Goal: Information Seeking & Learning: Check status

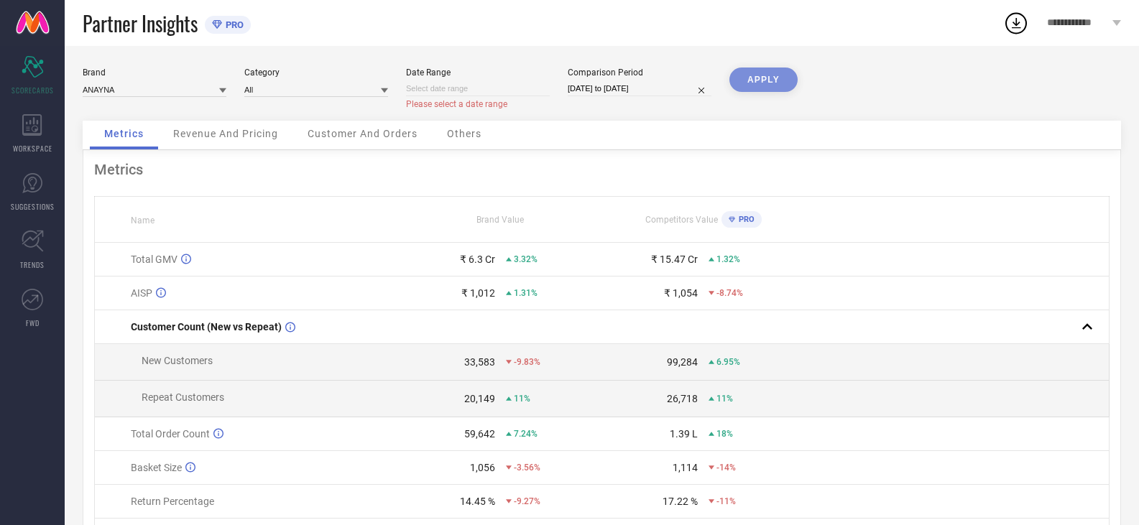
click at [484, 86] on input at bounding box center [478, 88] width 144 height 15
select select "8"
select select "2025"
select select "9"
select select "2025"
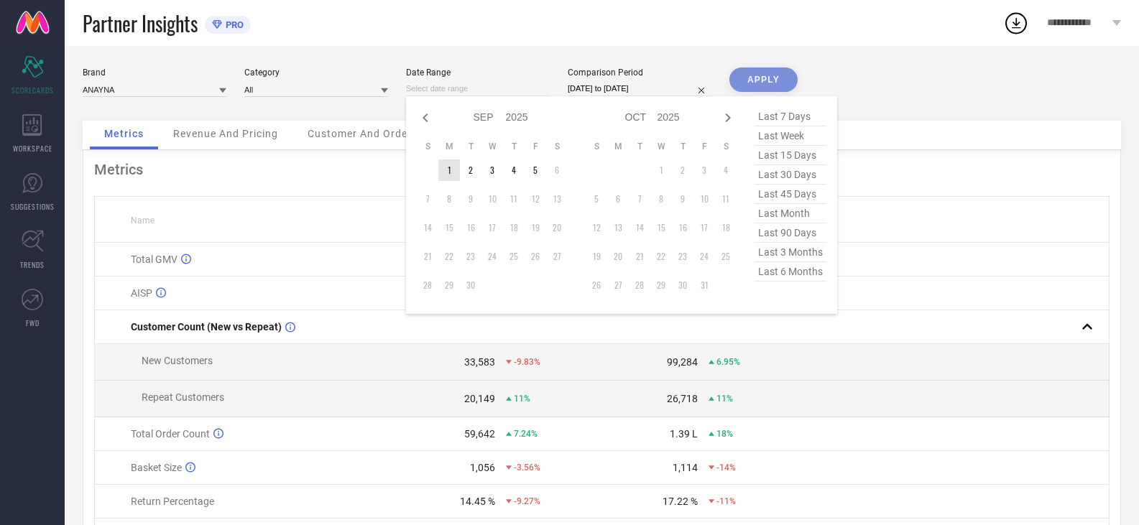
type input "After [DATE]"
click at [443, 170] on td "1" at bounding box center [449, 171] width 22 height 22
click at [758, 85] on div "APPLY" at bounding box center [763, 94] width 68 height 53
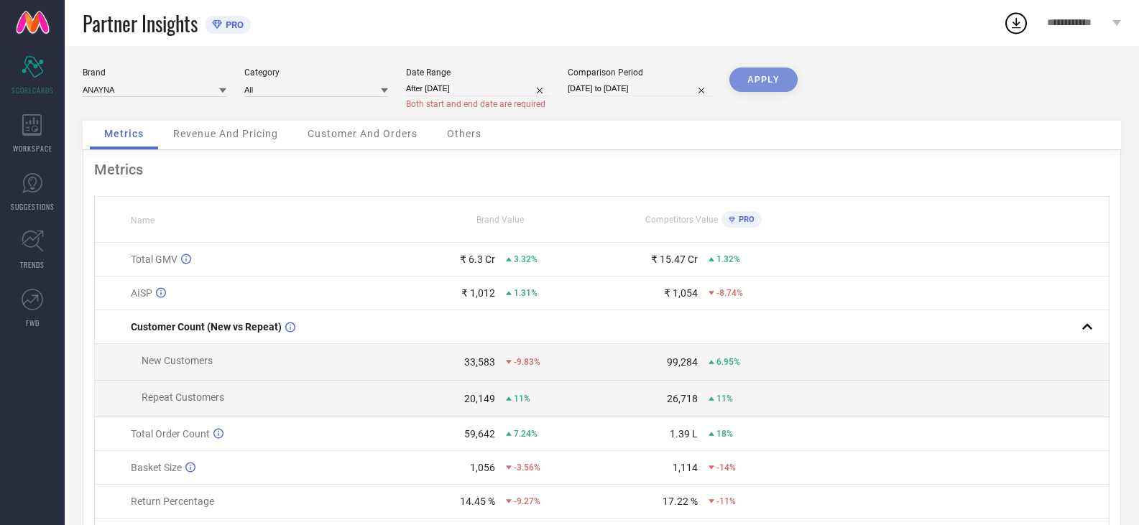
click at [498, 84] on input "After [DATE]" at bounding box center [478, 88] width 144 height 15
select select "8"
select select "2025"
select select "9"
select select "2025"
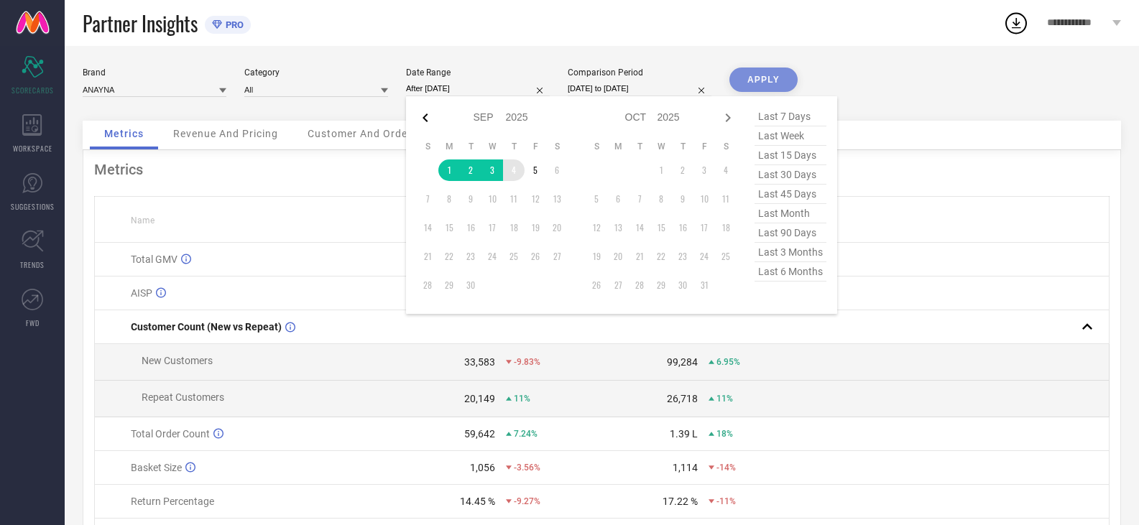
click at [419, 121] on icon at bounding box center [425, 117] width 17 height 17
select select "7"
select select "2025"
select select "8"
select select "2025"
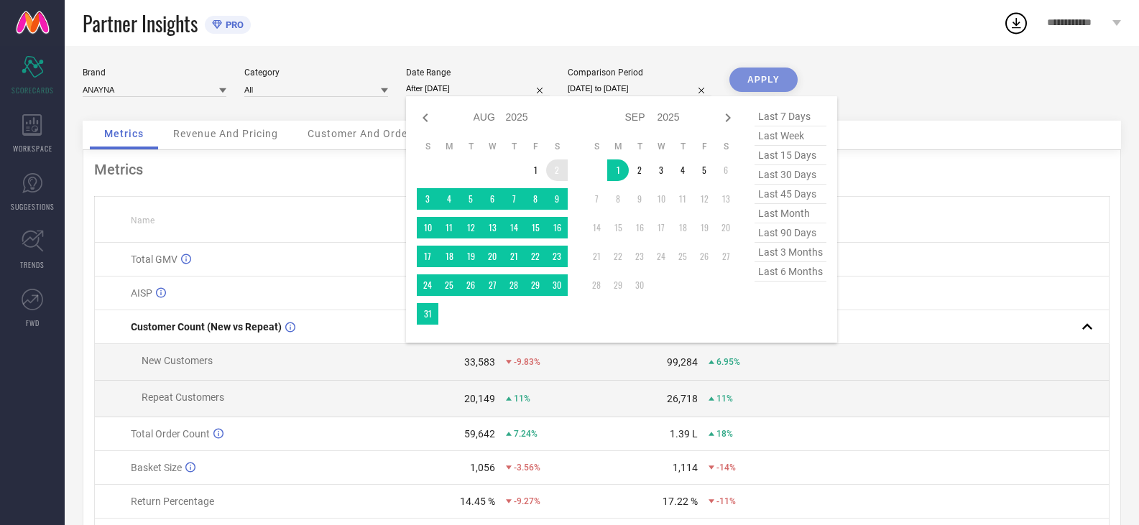
type input "[DATE] to [DATE]"
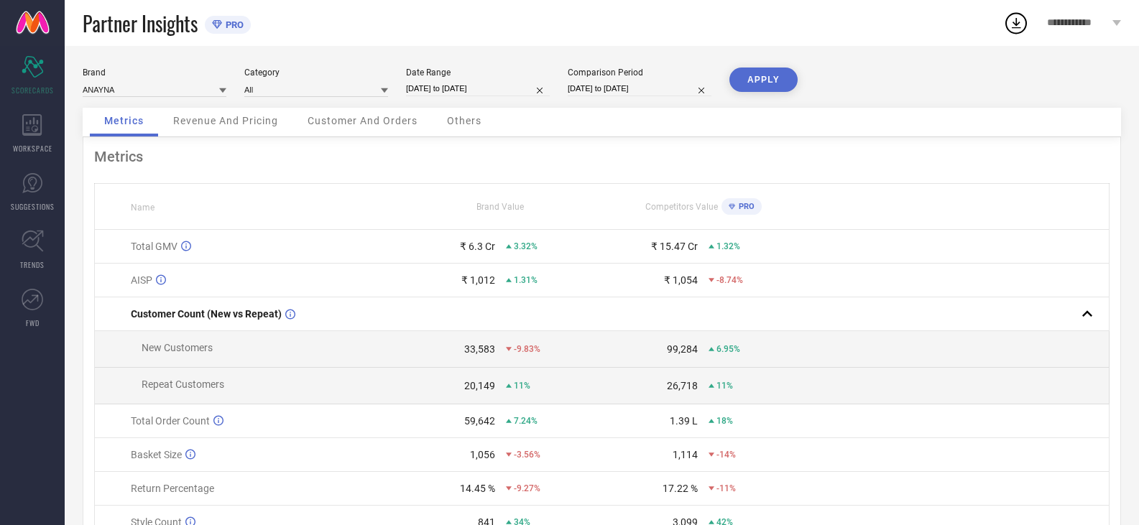
click at [479, 90] on input "[DATE] to [DATE]" at bounding box center [478, 88] width 144 height 15
select select "7"
select select "2025"
select select "8"
select select "2025"
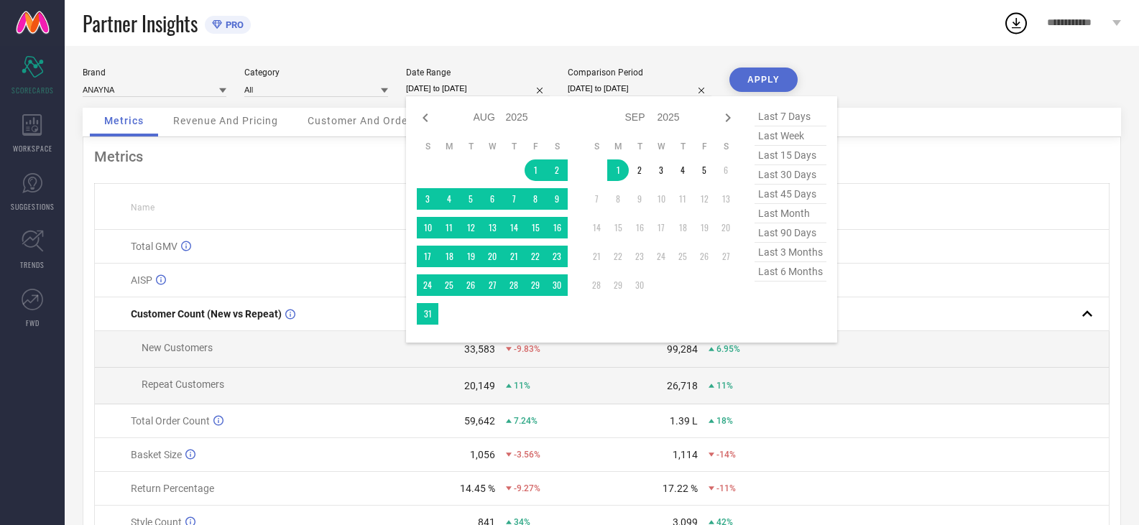
type input "After [DATE]"
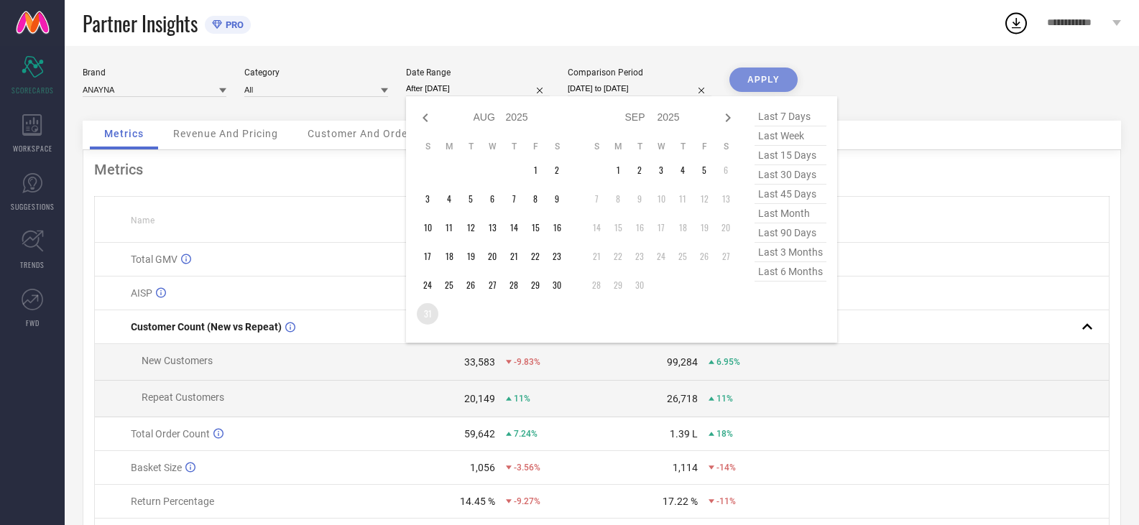
click at [425, 315] on td "31" at bounding box center [428, 314] width 22 height 22
select select "7"
select select "2024"
select select "8"
select select "2024"
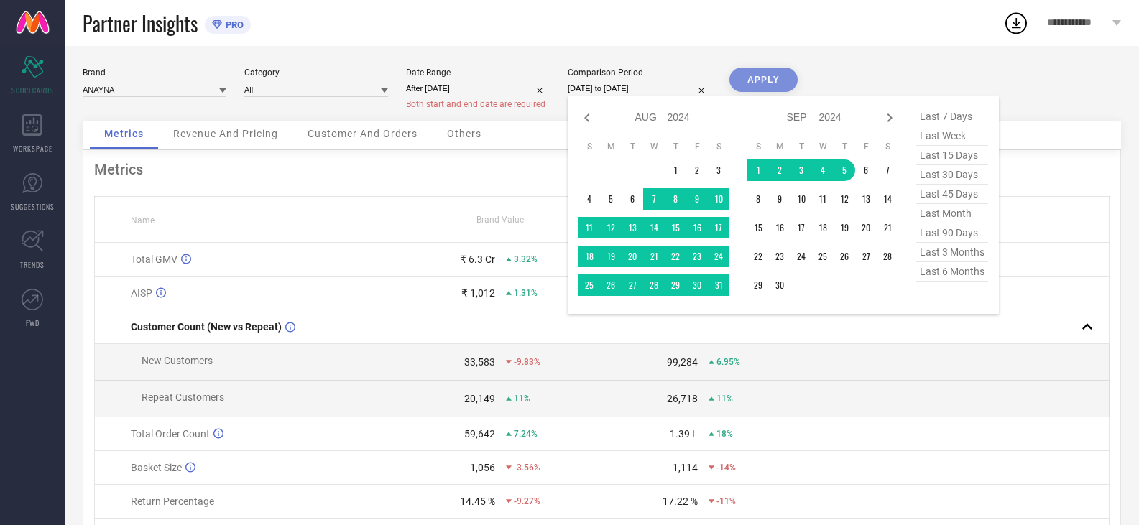
click at [607, 87] on input "[DATE] to [DATE]" at bounding box center [640, 88] width 144 height 15
click at [844, 42] on div "Partner Insights PRO" at bounding box center [543, 23] width 921 height 46
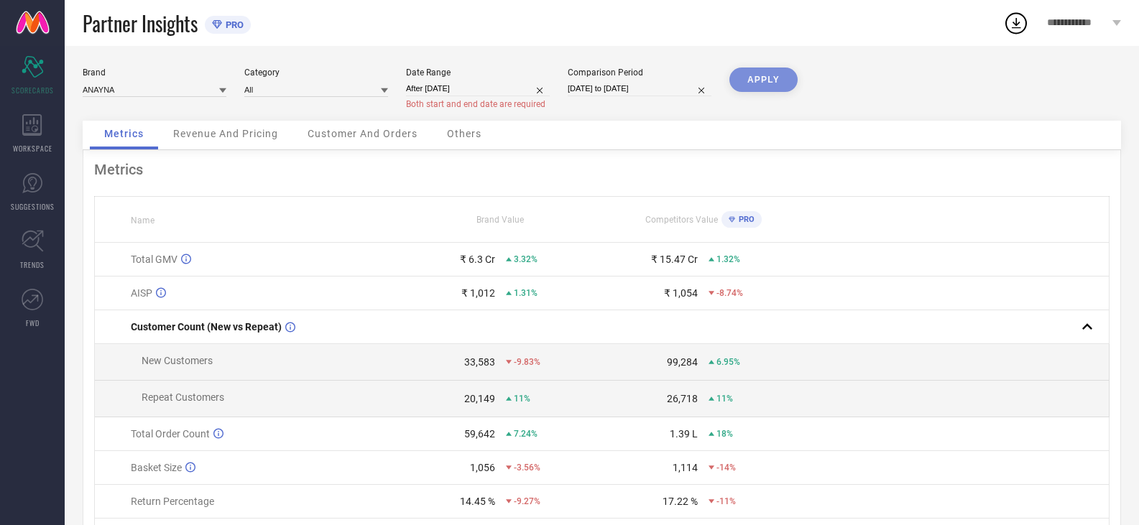
click at [639, 90] on input "[DATE] to [DATE]" at bounding box center [640, 88] width 144 height 15
select select "7"
select select "2024"
select select "8"
select select "2024"
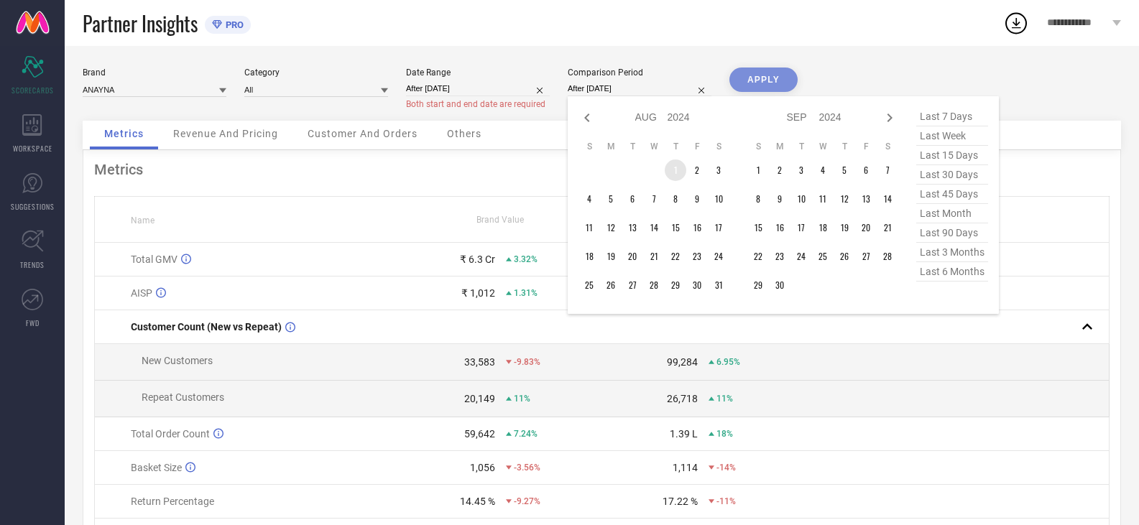
click at [675, 172] on td "1" at bounding box center [676, 171] width 22 height 22
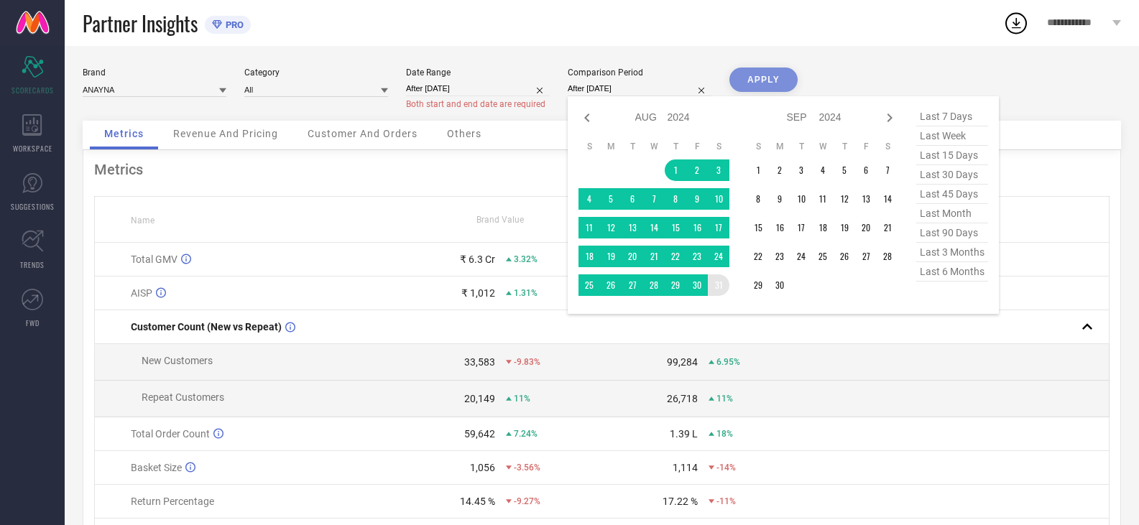
type input "[DATE] to [DATE]"
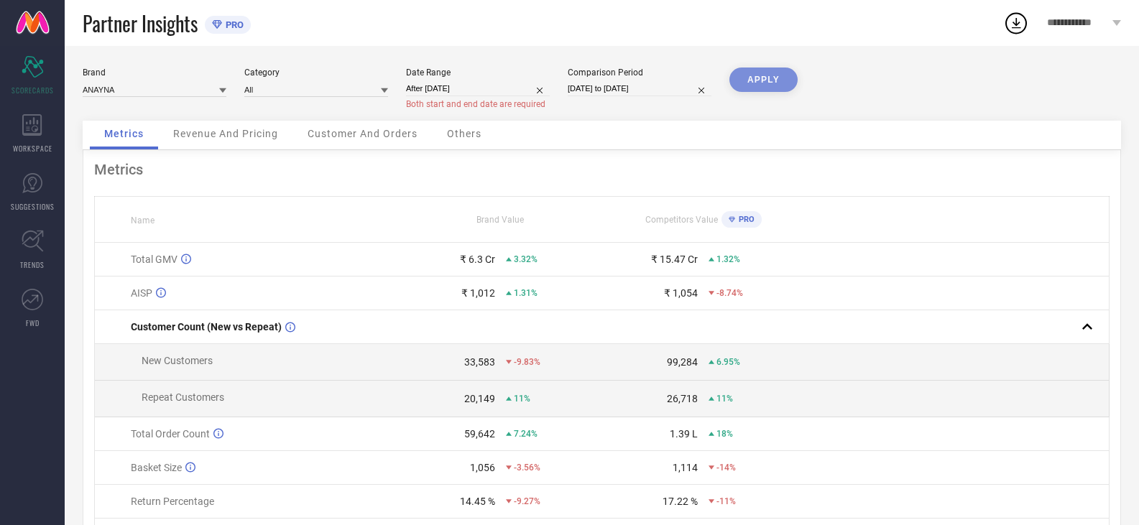
click at [754, 82] on div "APPLY" at bounding box center [763, 94] width 68 height 53
select select "7"
select select "2025"
select select "8"
select select "2025"
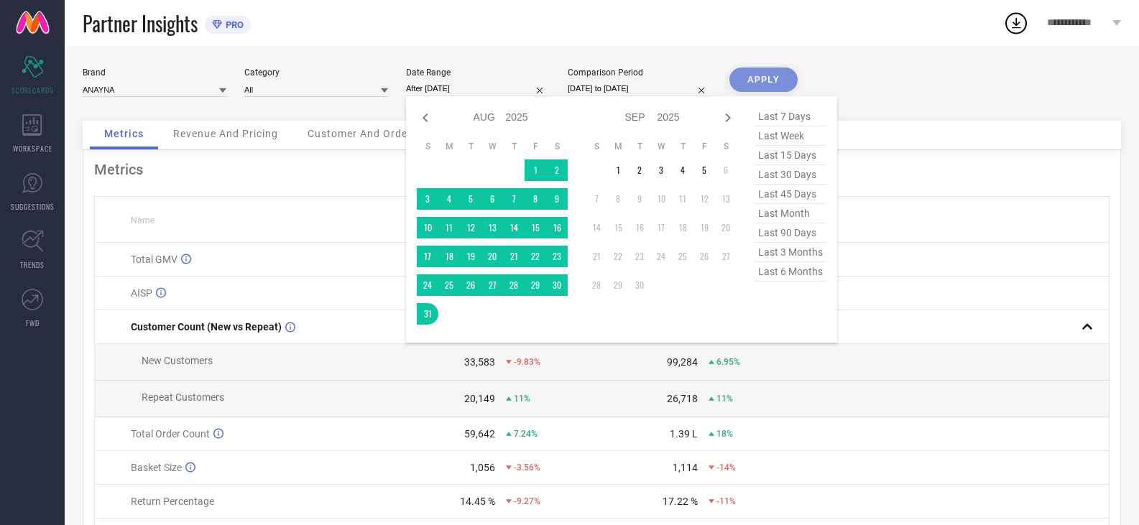
click at [466, 89] on input "After [DATE]" at bounding box center [478, 88] width 144 height 15
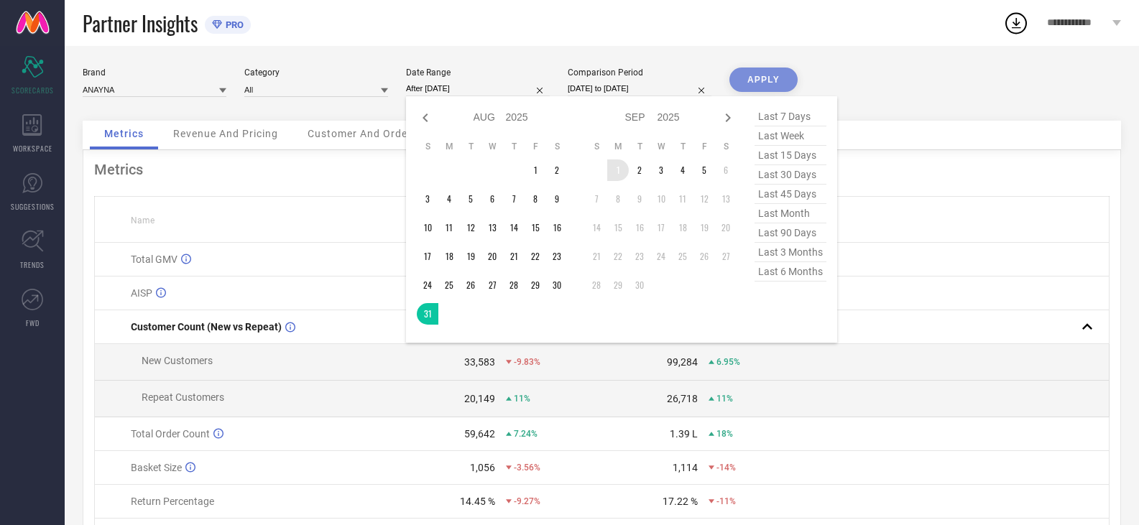
type input "[DATE] to [DATE]"
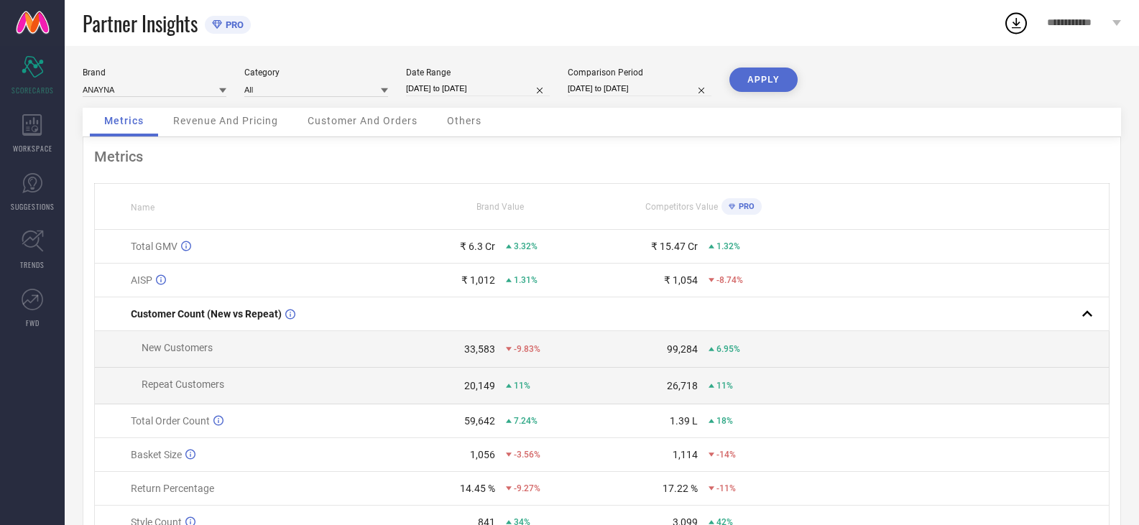
click at [525, 94] on input "[DATE] to [DATE]" at bounding box center [478, 88] width 144 height 15
select select "7"
select select "2025"
select select "8"
select select "2025"
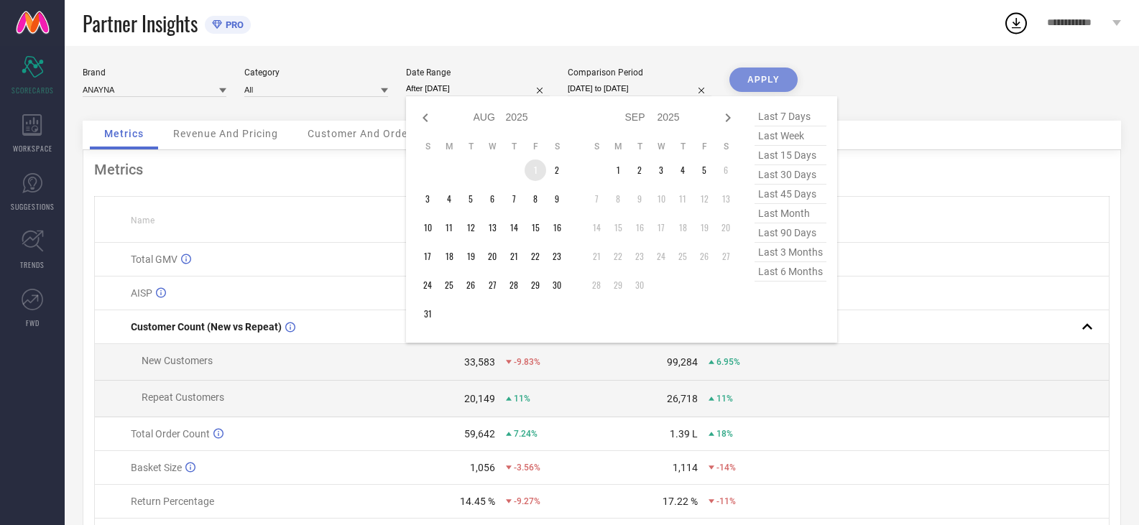
click at [531, 166] on td "1" at bounding box center [536, 171] width 22 height 22
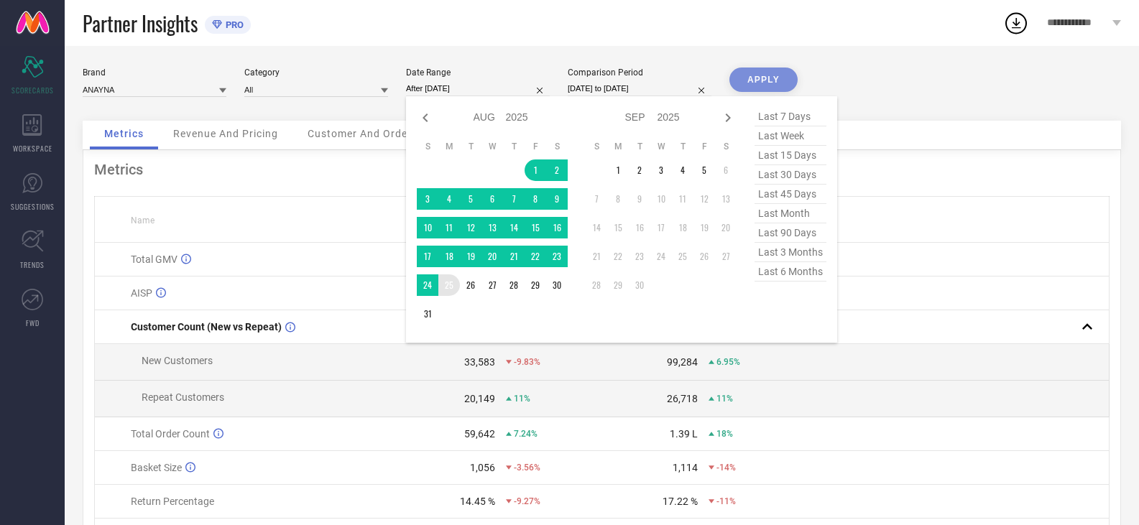
type input "[DATE] to [DATE]"
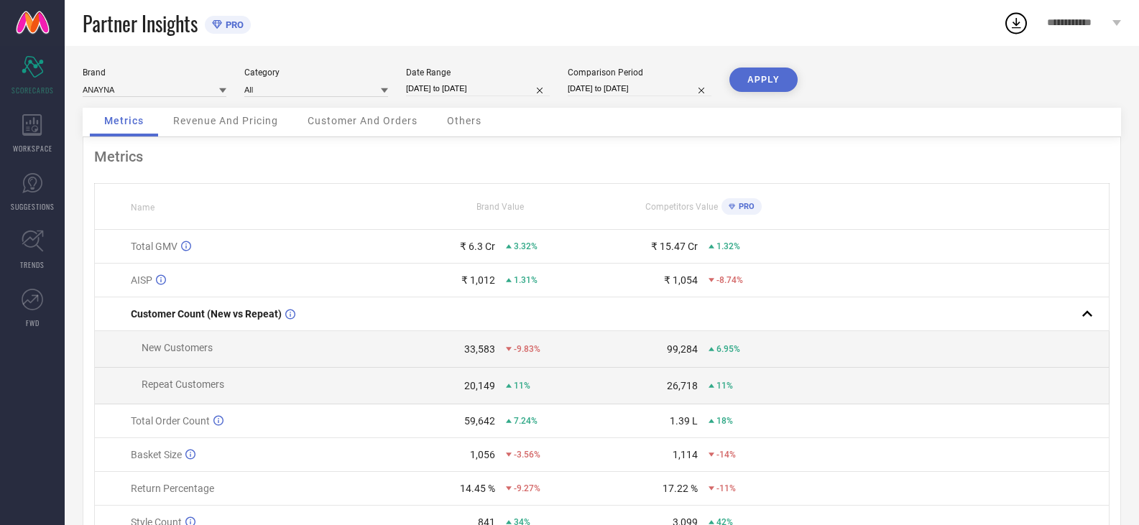
click at [762, 83] on button "APPLY" at bounding box center [763, 80] width 68 height 24
click at [231, 123] on span "Revenue And Pricing" at bounding box center [225, 120] width 105 height 11
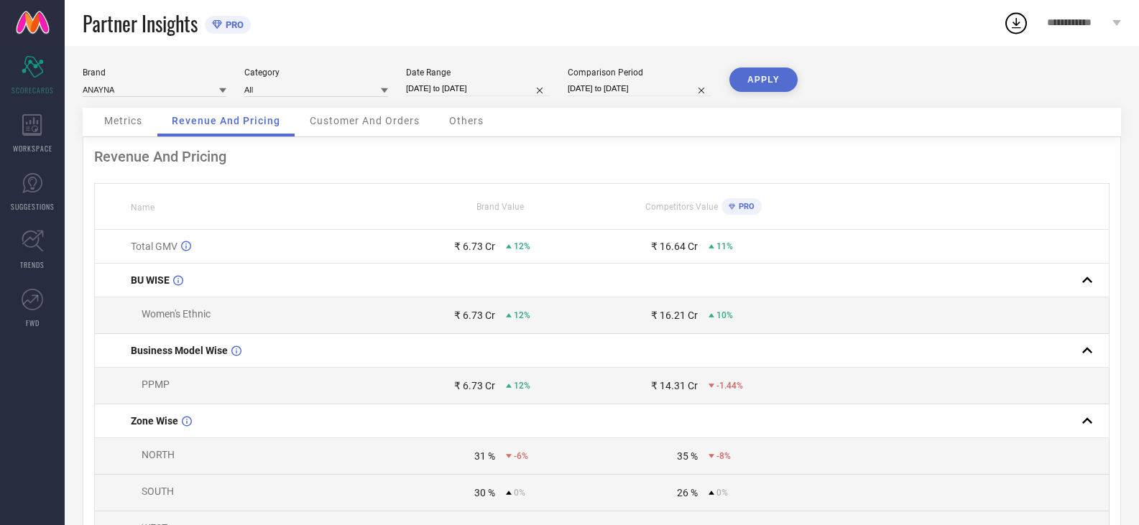
click at [348, 117] on span "Customer And Orders" at bounding box center [365, 120] width 110 height 11
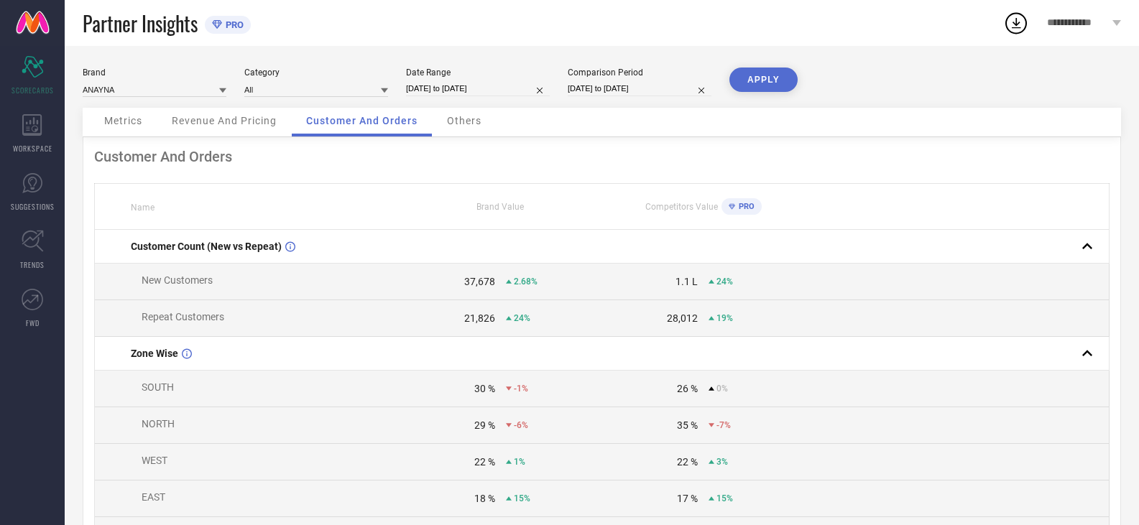
click at [454, 117] on span "Others" at bounding box center [464, 120] width 34 height 11
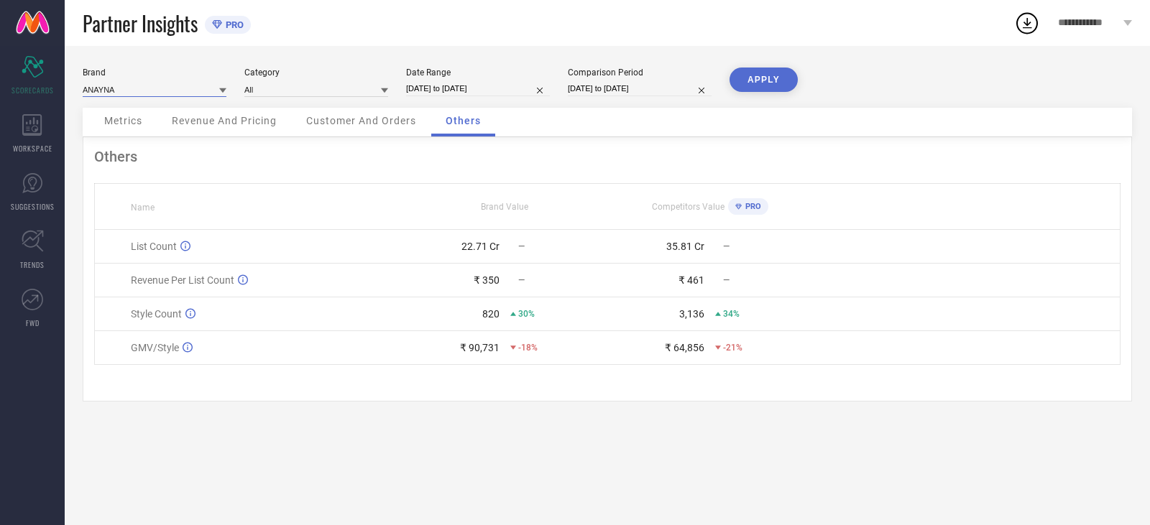
click at [178, 91] on input at bounding box center [155, 89] width 144 height 15
click at [179, 91] on input at bounding box center [155, 89] width 144 height 15
click at [350, 80] on div "Category All" at bounding box center [316, 82] width 144 height 29
click at [348, 87] on input at bounding box center [316, 89] width 144 height 15
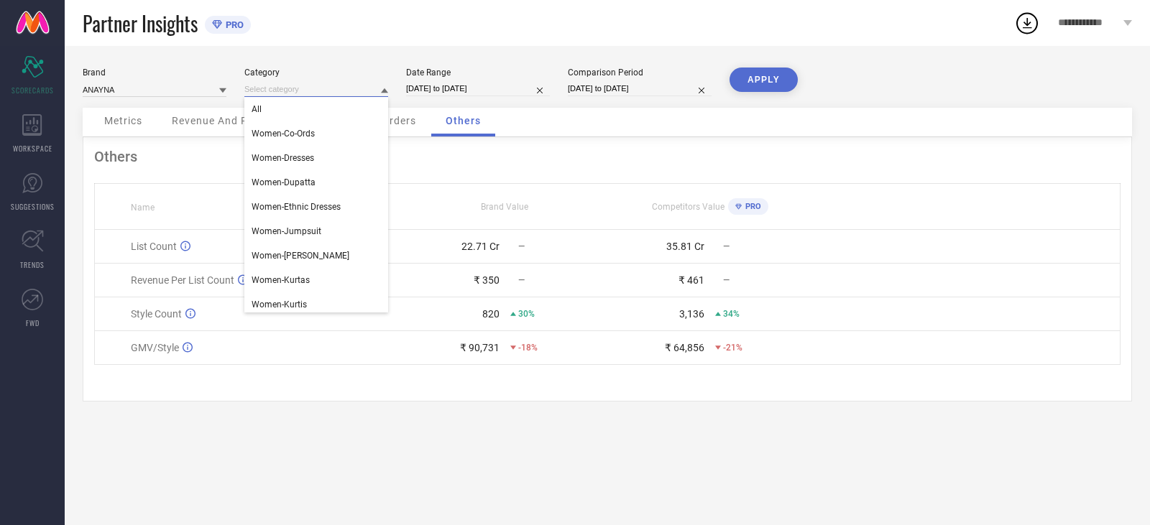
click at [348, 87] on input at bounding box center [316, 89] width 144 height 15
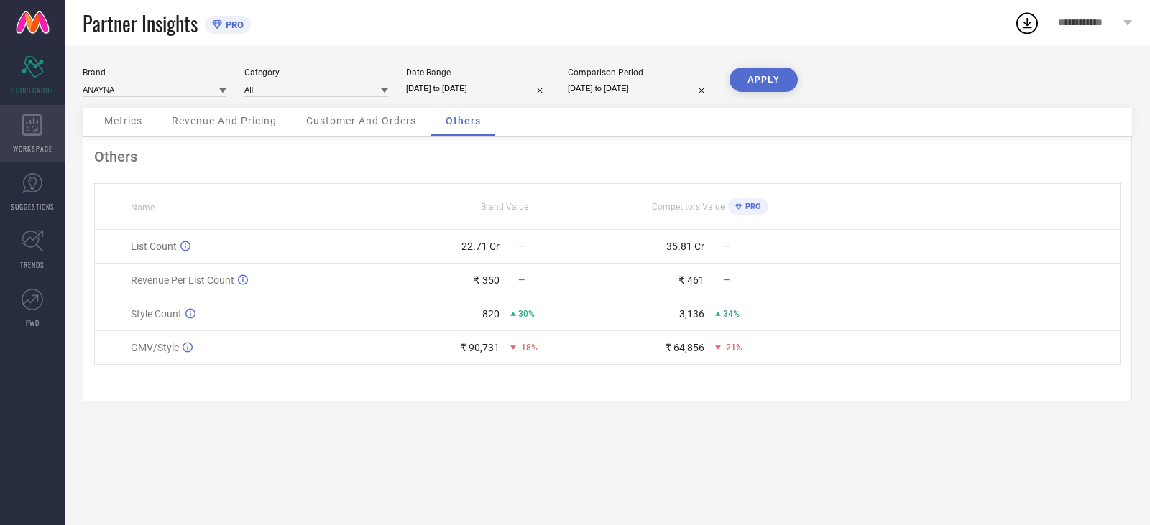
click at [34, 156] on div "WORKSPACE" at bounding box center [32, 133] width 65 height 57
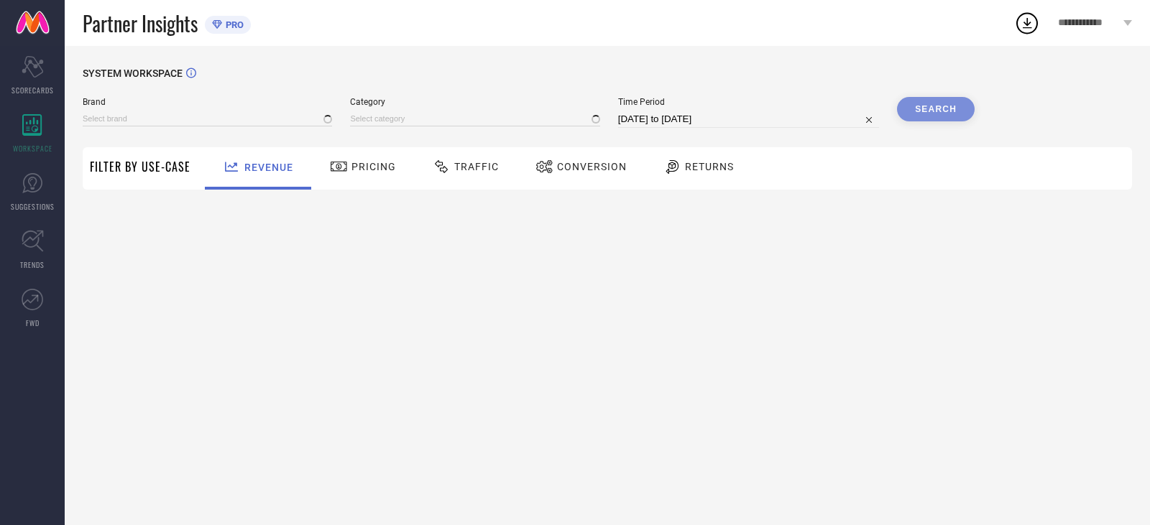
type input "ANAYNA"
type input "All"
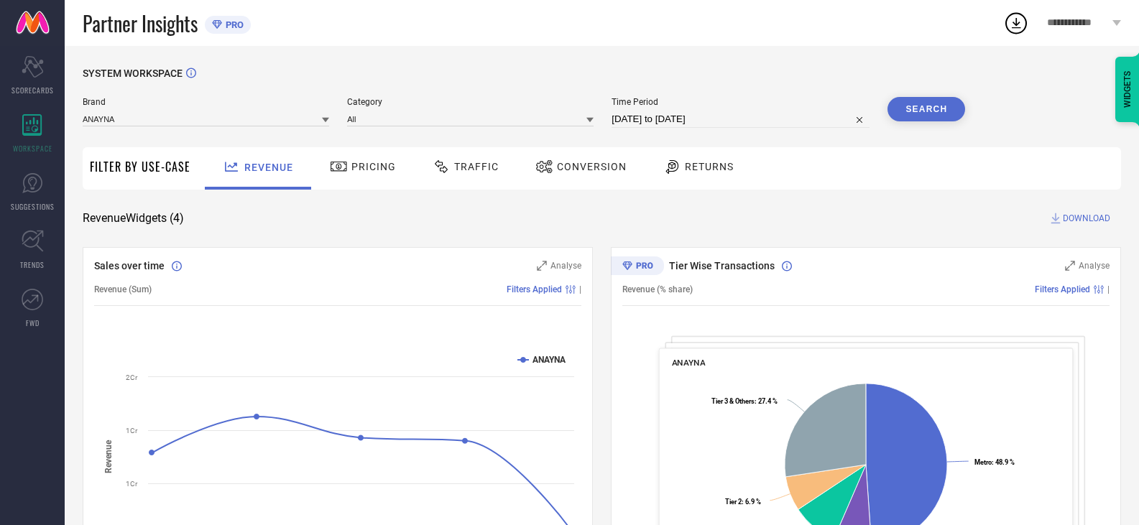
click at [347, 167] on div at bounding box center [341, 166] width 22 height 17
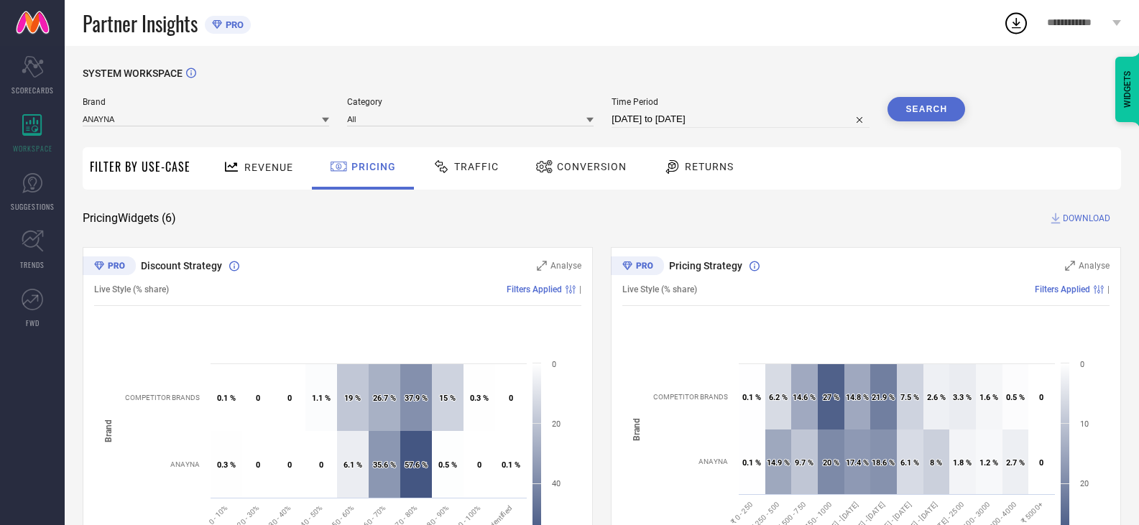
click at [1009, 19] on icon at bounding box center [1016, 23] width 26 height 26
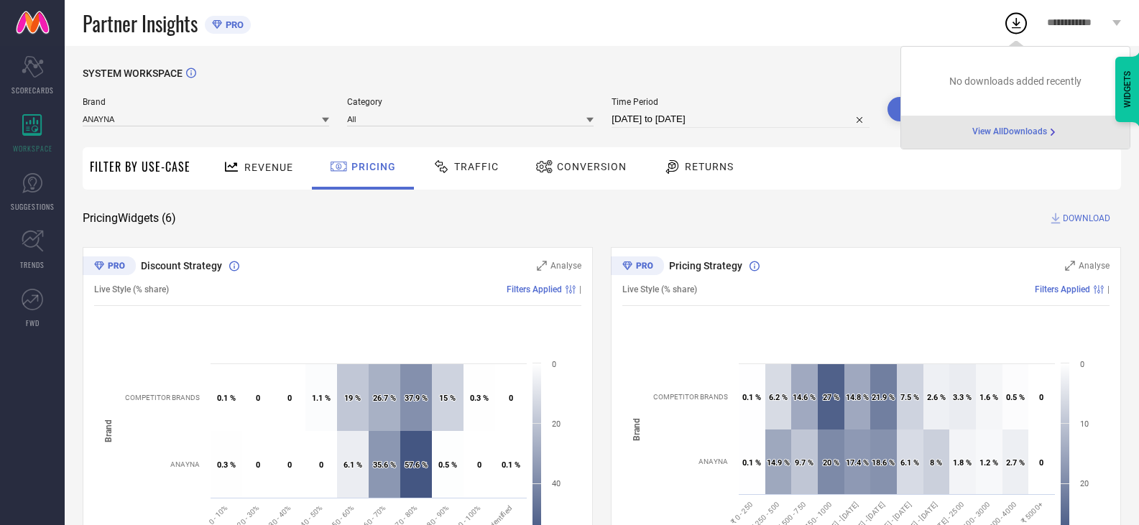
click at [1009, 19] on icon at bounding box center [1016, 23] width 26 height 26
click at [1112, 20] on icon at bounding box center [1116, 23] width 9 height 6
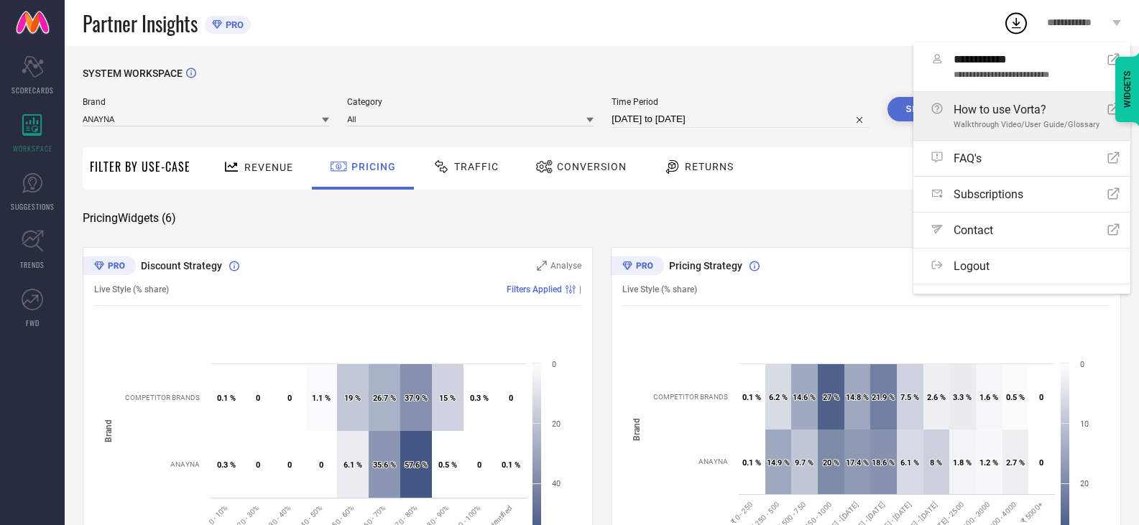
click at [1108, 114] on icon at bounding box center [1113, 108] width 11 height 11
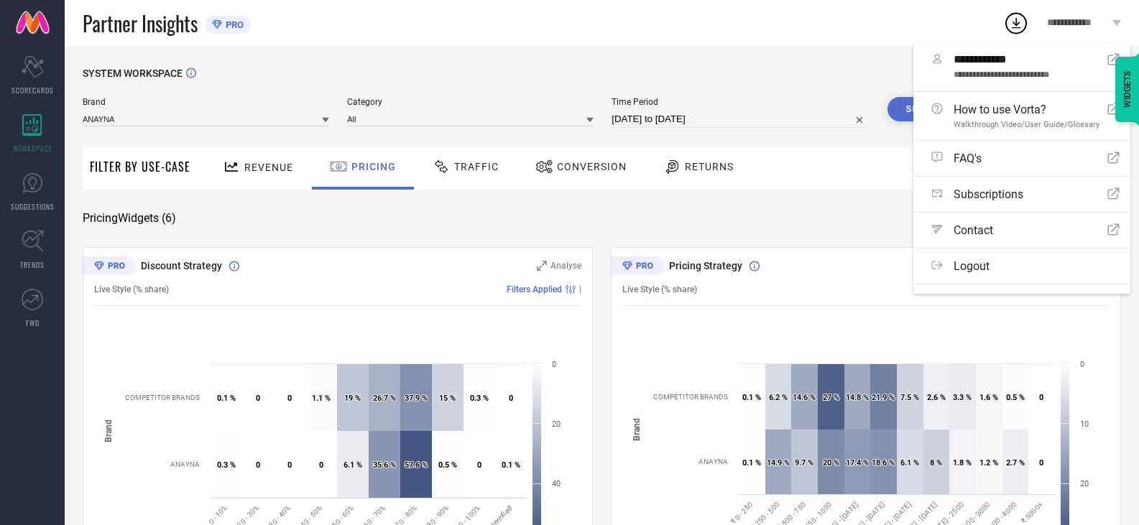
click at [777, 73] on div "SYSTEM WORKSPACE" at bounding box center [602, 82] width 1038 height 29
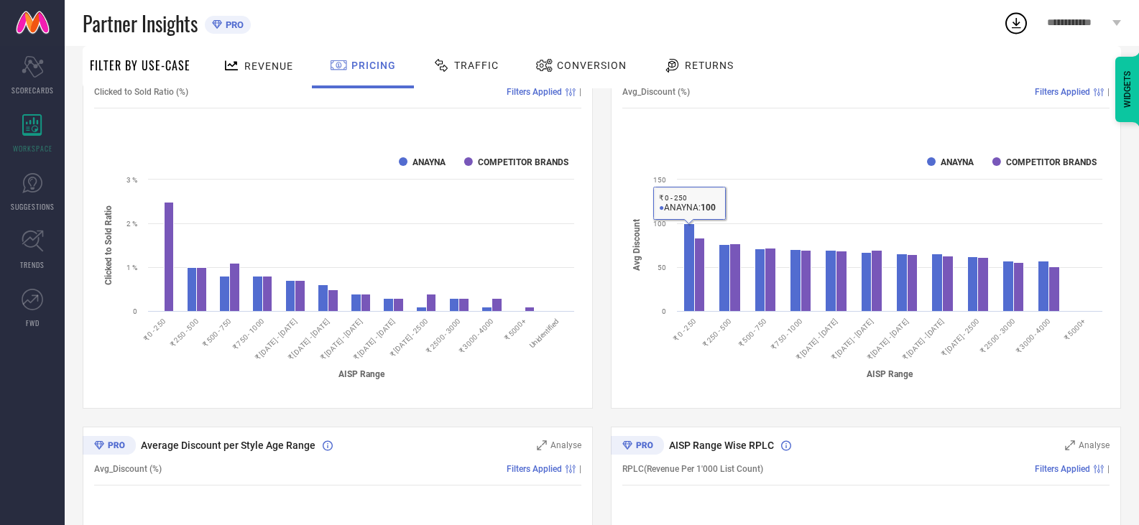
scroll to position [144, 0]
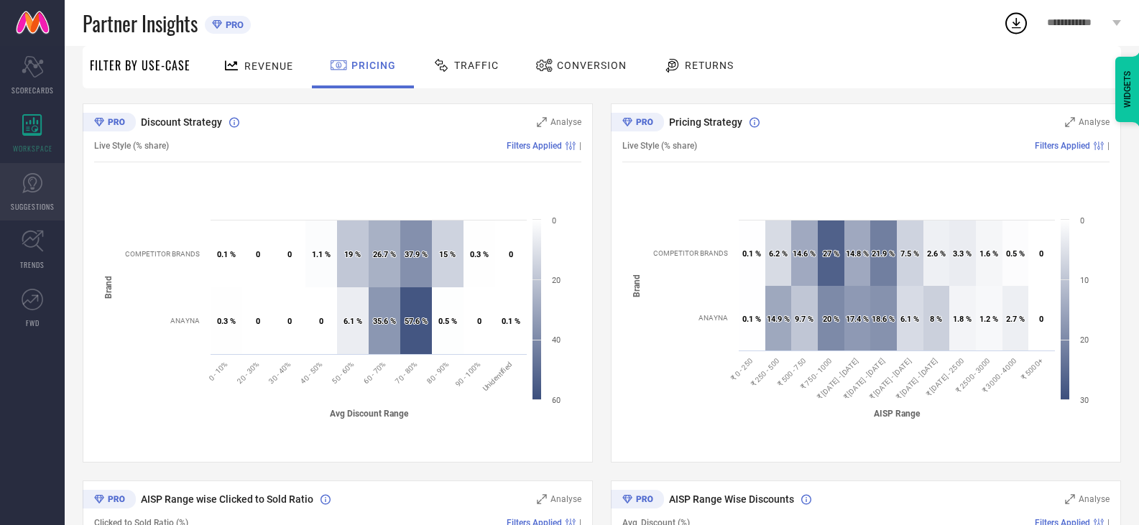
click at [40, 209] on span "SUGGESTIONS" at bounding box center [33, 206] width 44 height 11
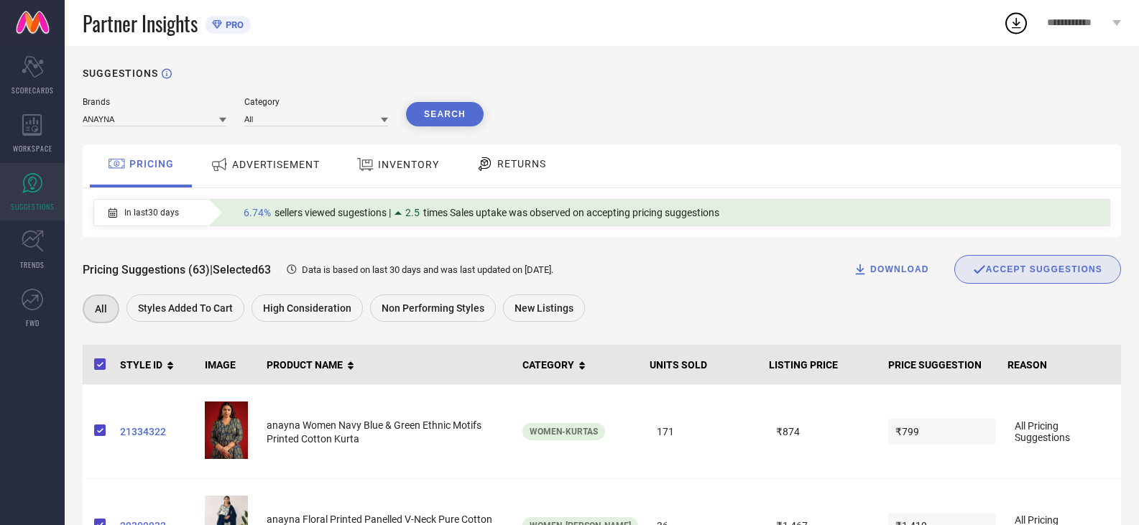
click at [290, 152] on div "ADVERTISEMENT" at bounding box center [265, 165] width 116 height 26
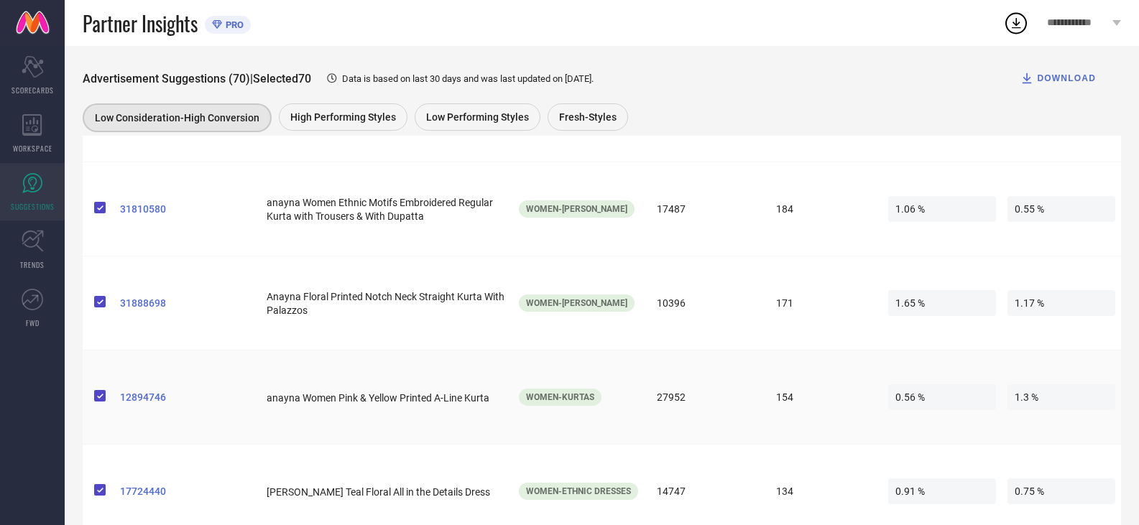
scroll to position [6474, 0]
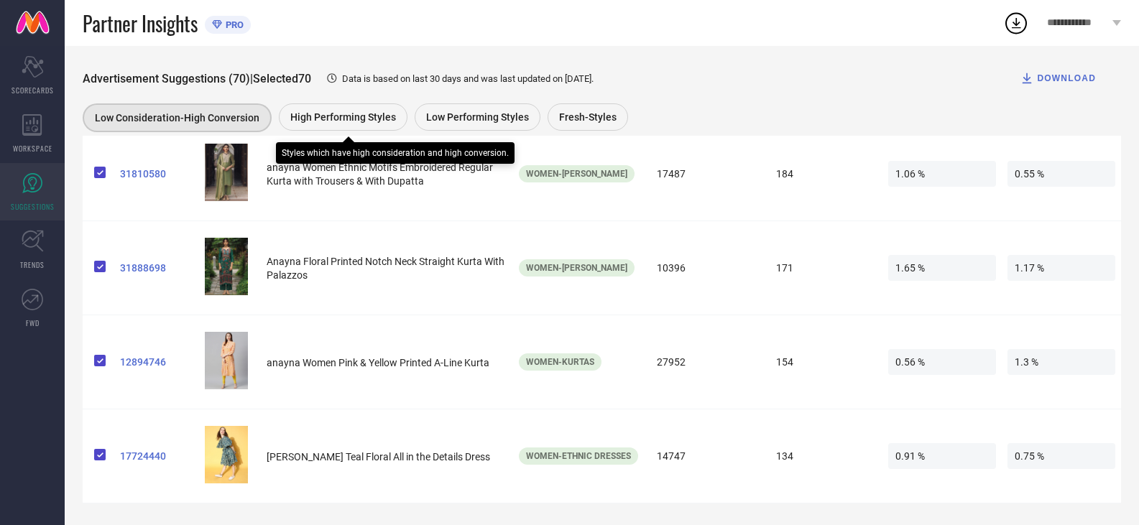
click at [359, 111] on span "High Performing Styles" at bounding box center [343, 116] width 106 height 11
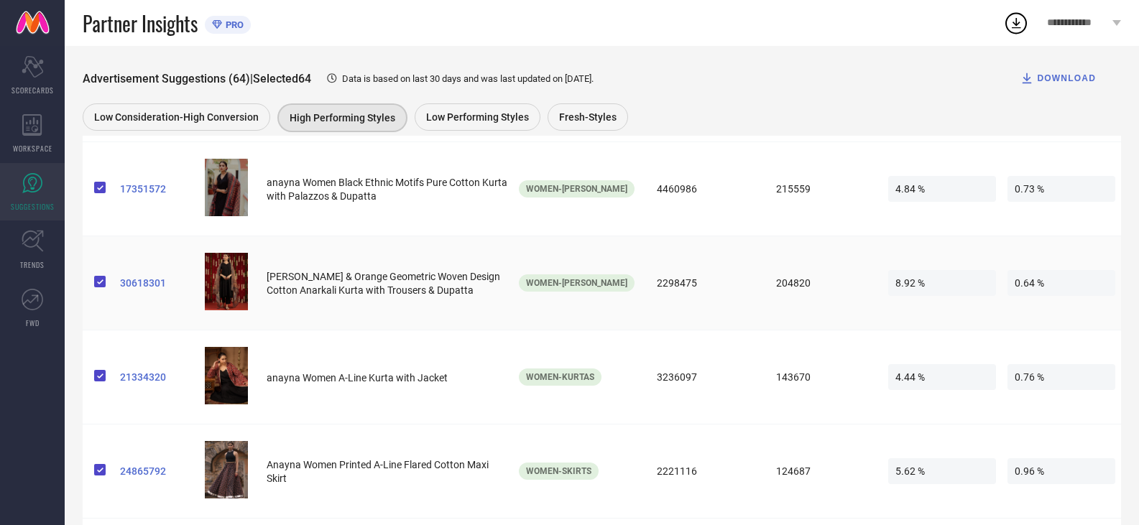
scroll to position [72, 0]
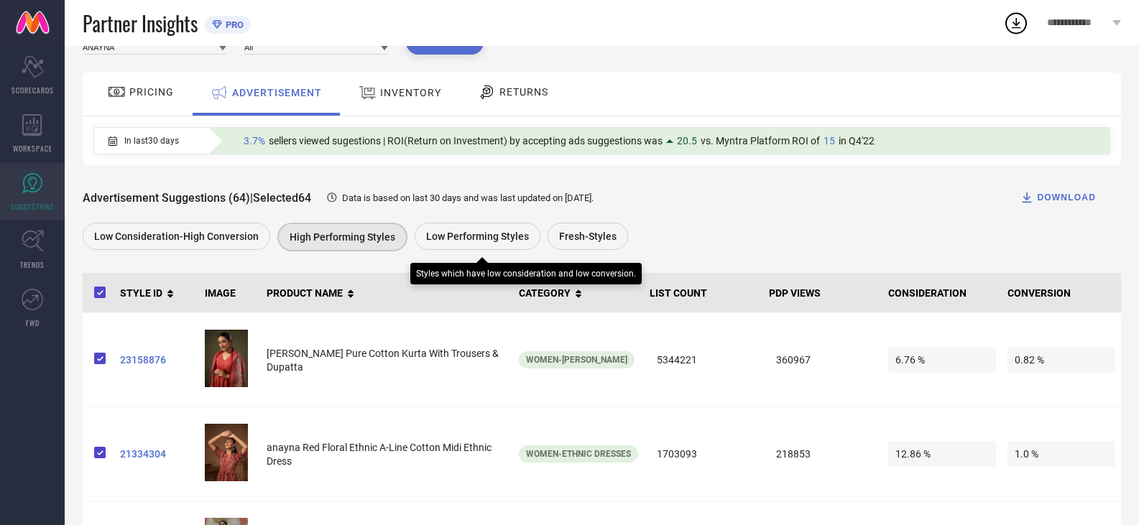
click at [474, 245] on div "Low Performing Styles" at bounding box center [478, 236] width 126 height 27
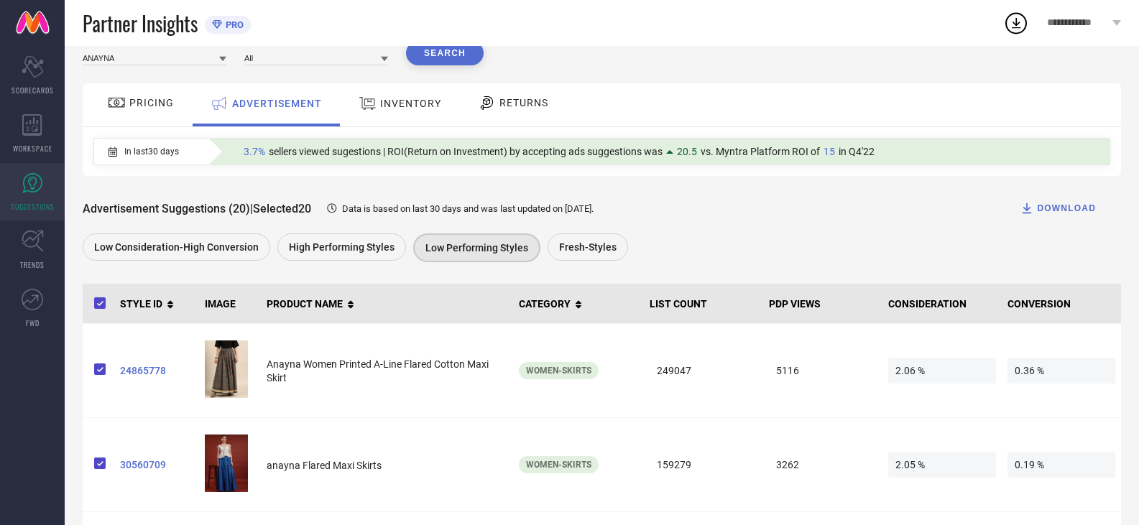
scroll to position [0, 0]
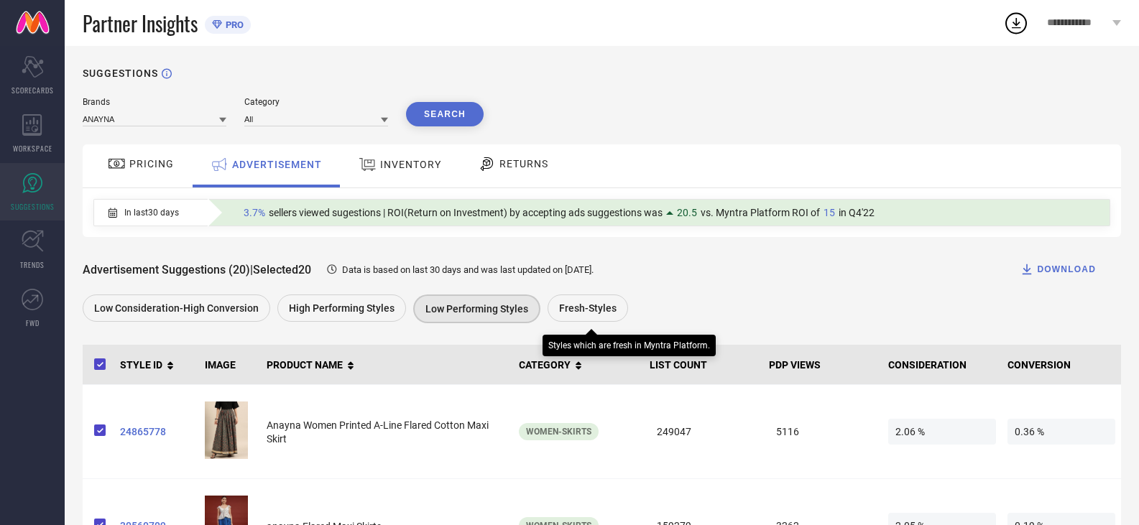
click at [580, 305] on span "Fresh-Styles" at bounding box center [587, 308] width 57 height 11
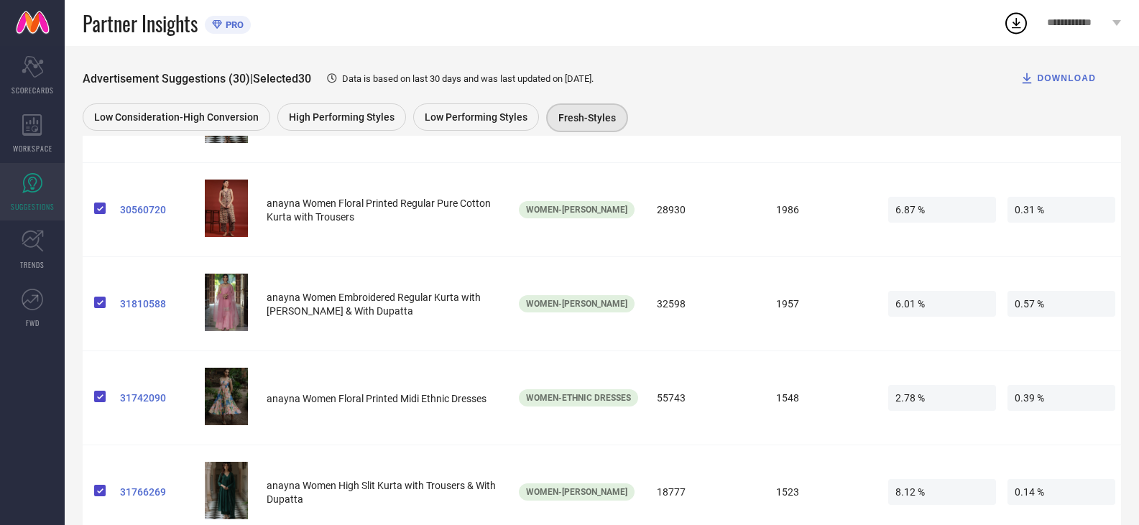
scroll to position [265, 0]
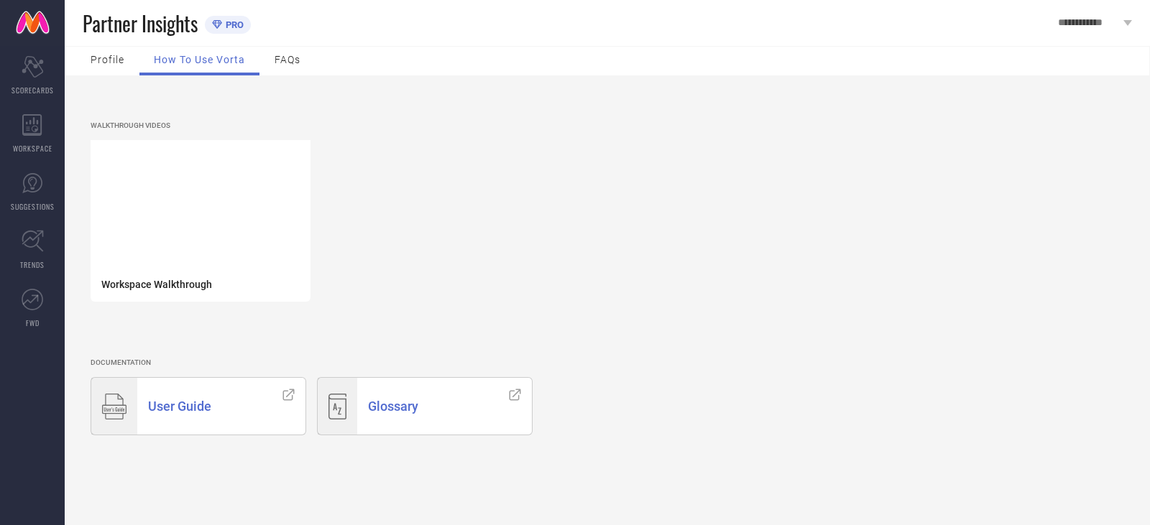
click at [192, 402] on span "User Guide" at bounding box center [179, 406] width 63 height 15
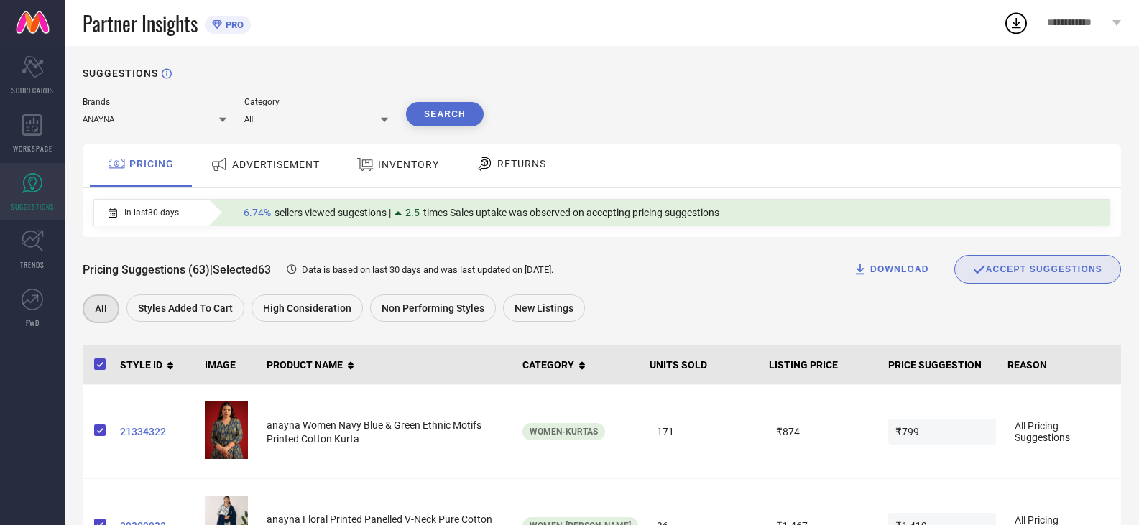
click at [149, 217] on span "In last 30 days" at bounding box center [151, 213] width 55 height 10
click at [270, 165] on span "ADVERTISEMENT" at bounding box center [276, 164] width 88 height 11
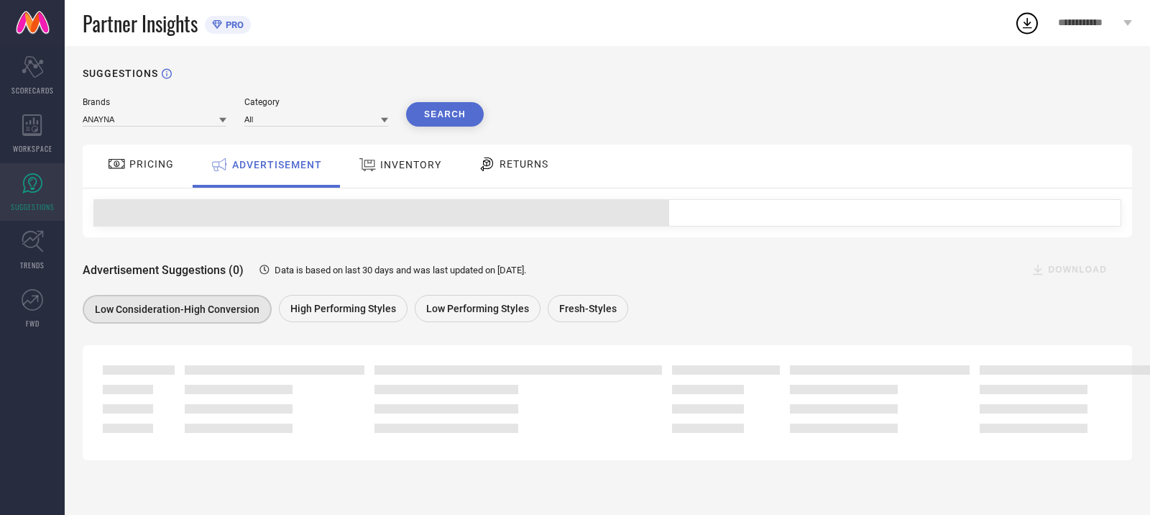
click at [389, 158] on div "INVENTORY" at bounding box center [400, 165] width 90 height 26
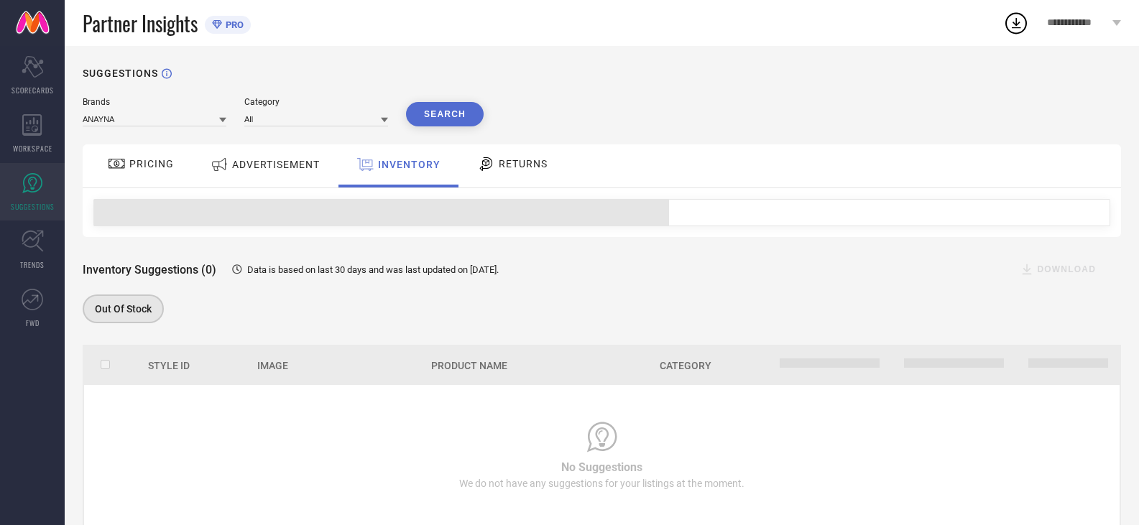
click at [292, 158] on div "ADVERTISEMENT" at bounding box center [265, 165] width 116 height 26
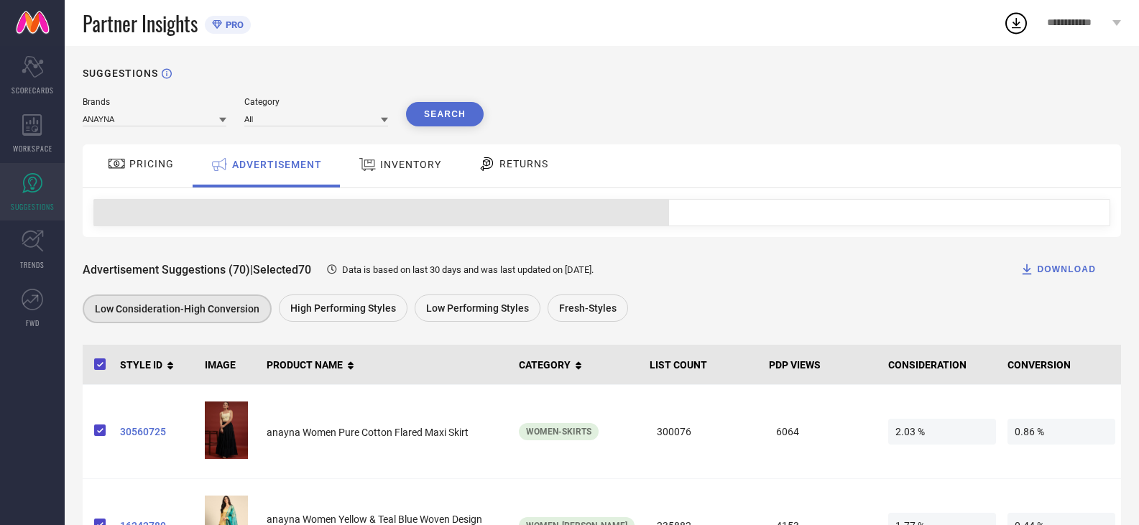
click at [401, 187] on div "INVENTORY" at bounding box center [400, 165] width 119 height 43
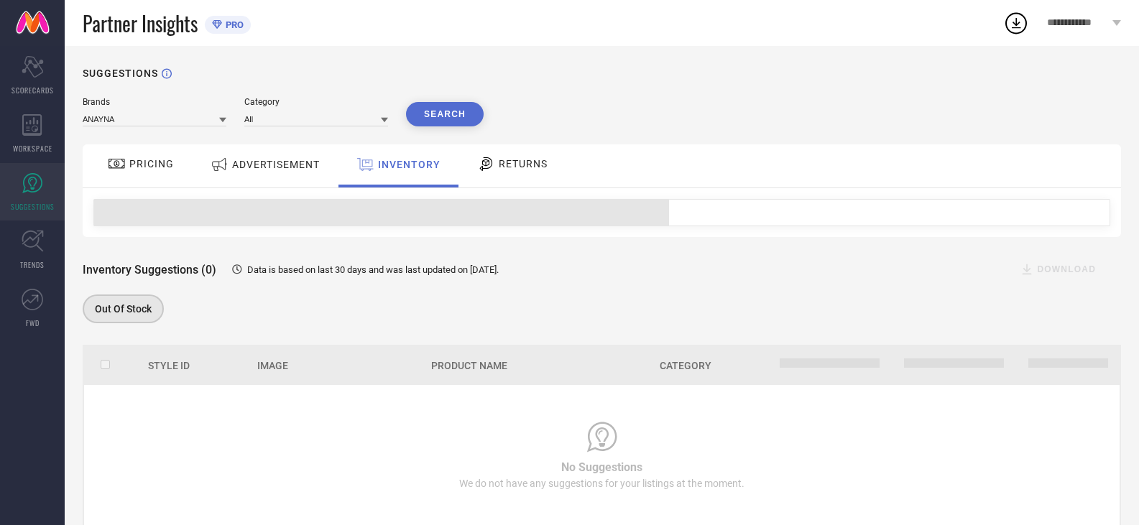
click at [307, 166] on span "ADVERTISEMENT" at bounding box center [276, 164] width 88 height 11
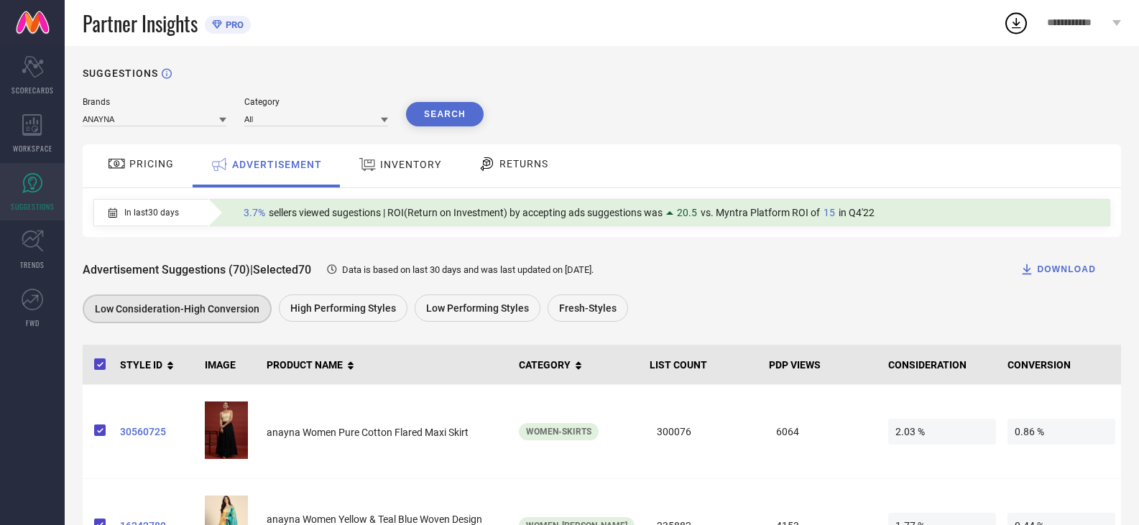
click at [506, 165] on span "RETURNS" at bounding box center [523, 163] width 49 height 11
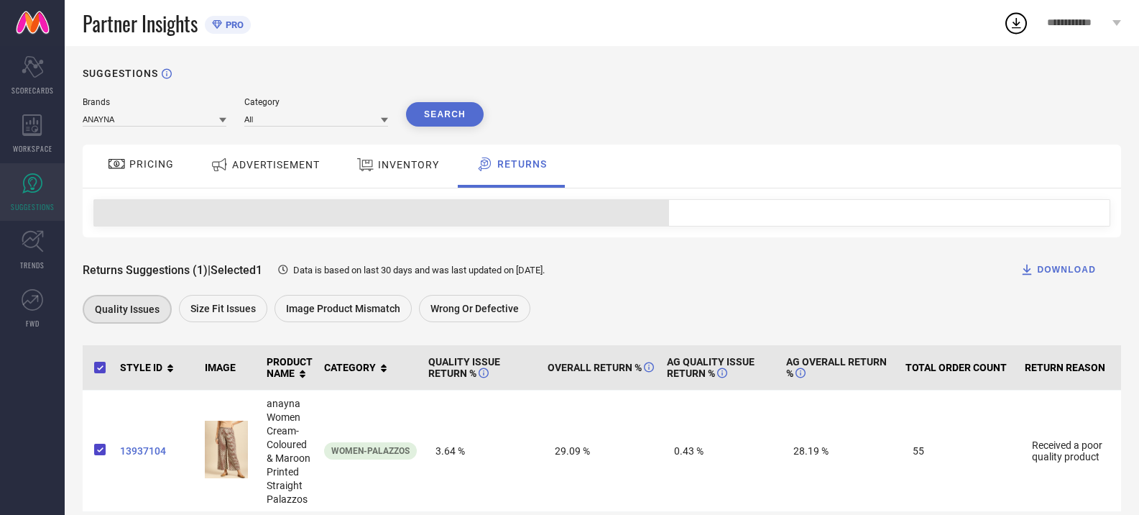
click at [144, 161] on span "PRICING" at bounding box center [151, 163] width 45 height 11
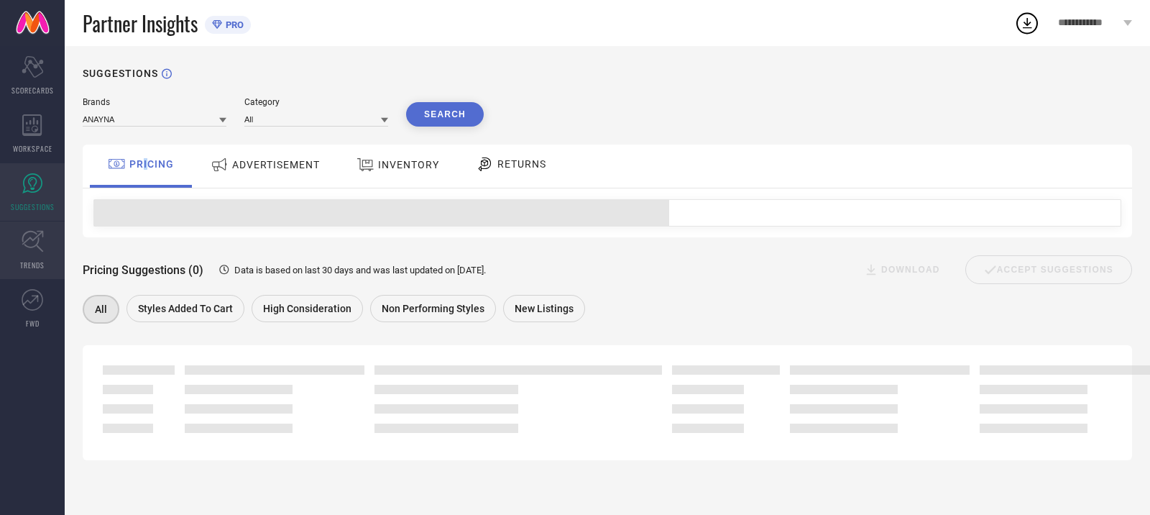
click at [23, 245] on icon at bounding box center [33, 241] width 22 height 22
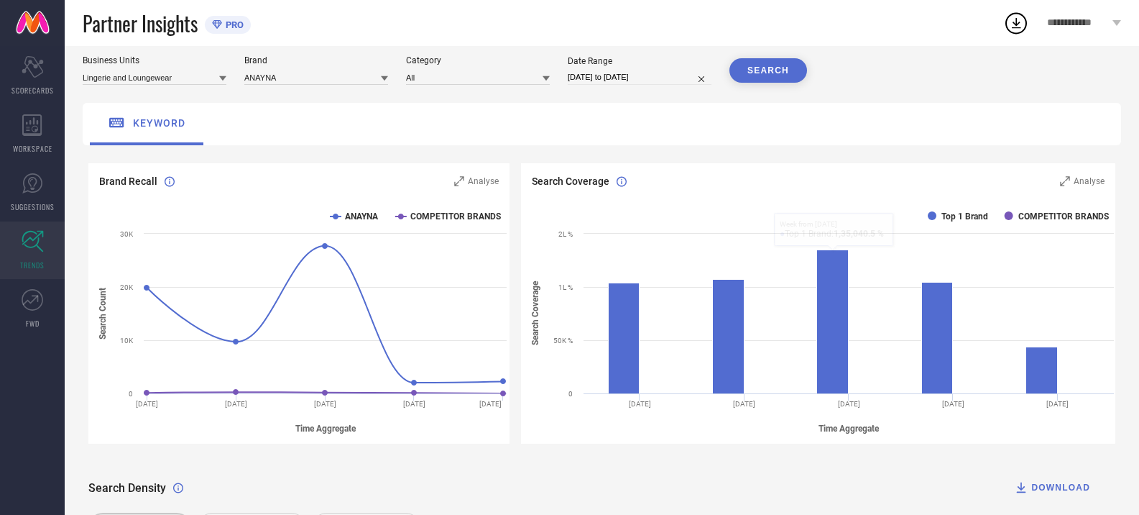
scroll to position [257, 0]
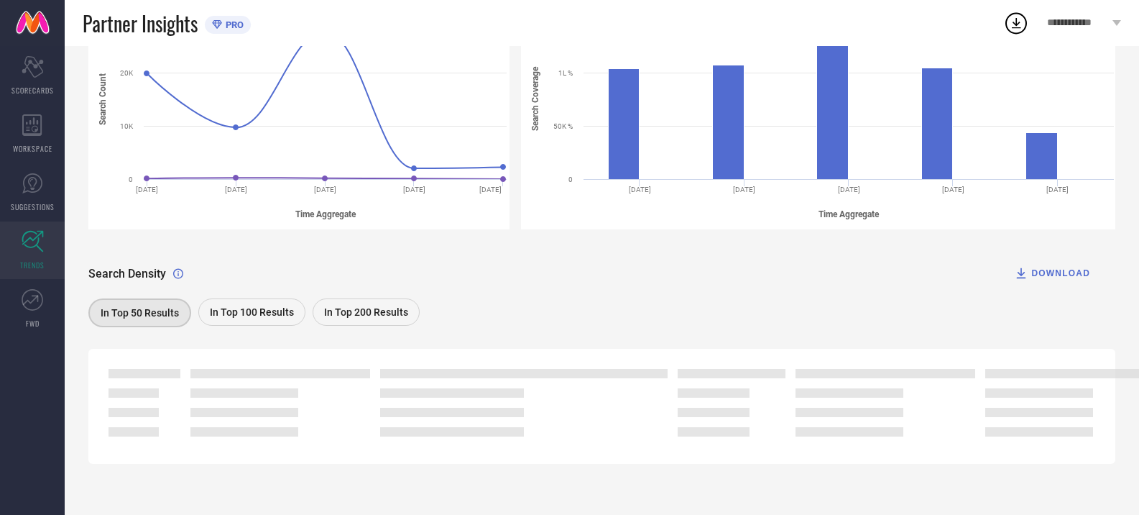
click at [233, 315] on span "In Top 100 Results" at bounding box center [252, 311] width 84 height 11
click at [333, 311] on span "In Top 200 Results" at bounding box center [366, 311] width 84 height 11
click at [132, 308] on span "In Top 50 Results" at bounding box center [139, 311] width 78 height 11
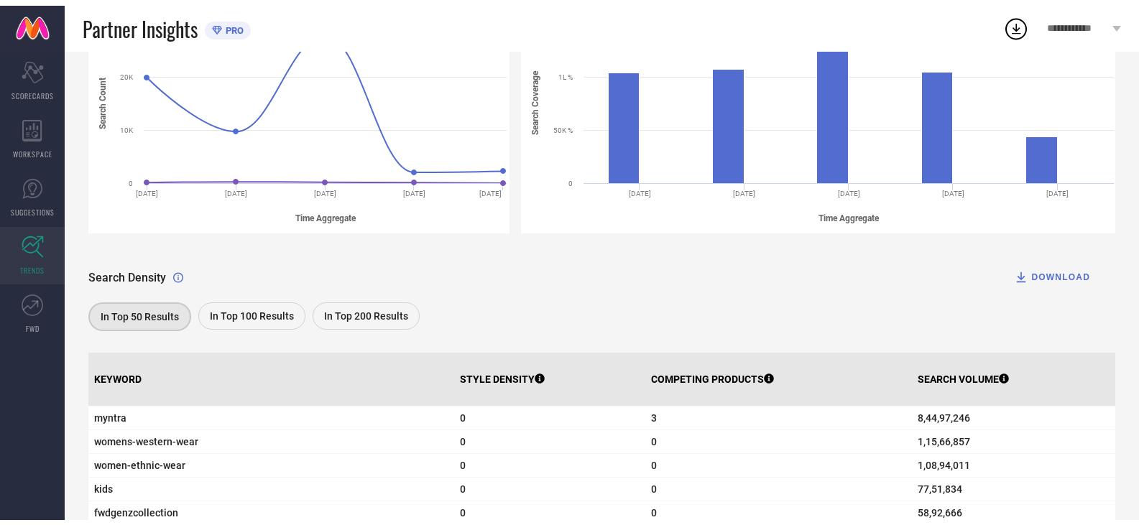
scroll to position [0, 0]
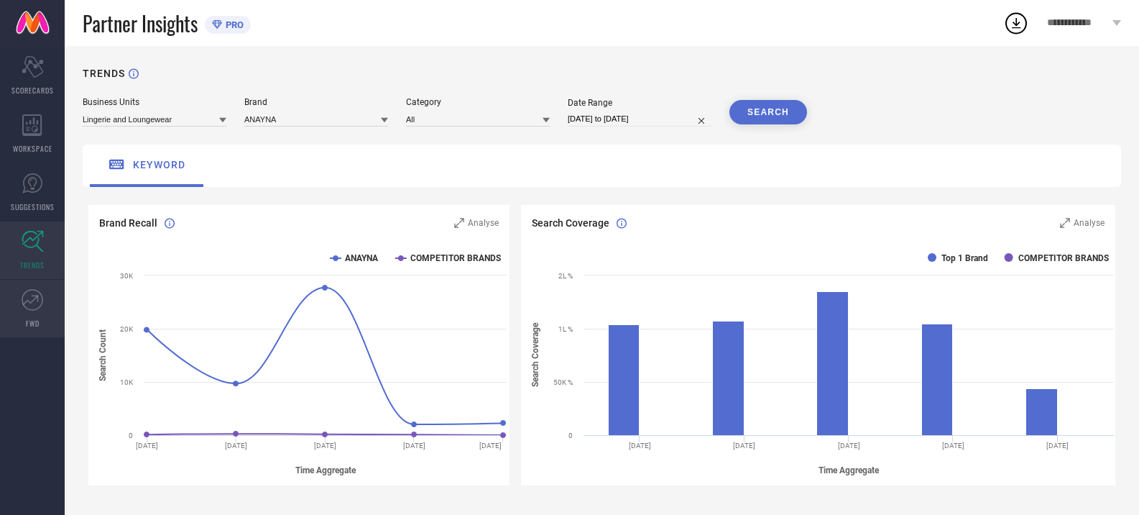
click at [26, 305] on icon at bounding box center [33, 300] width 22 height 22
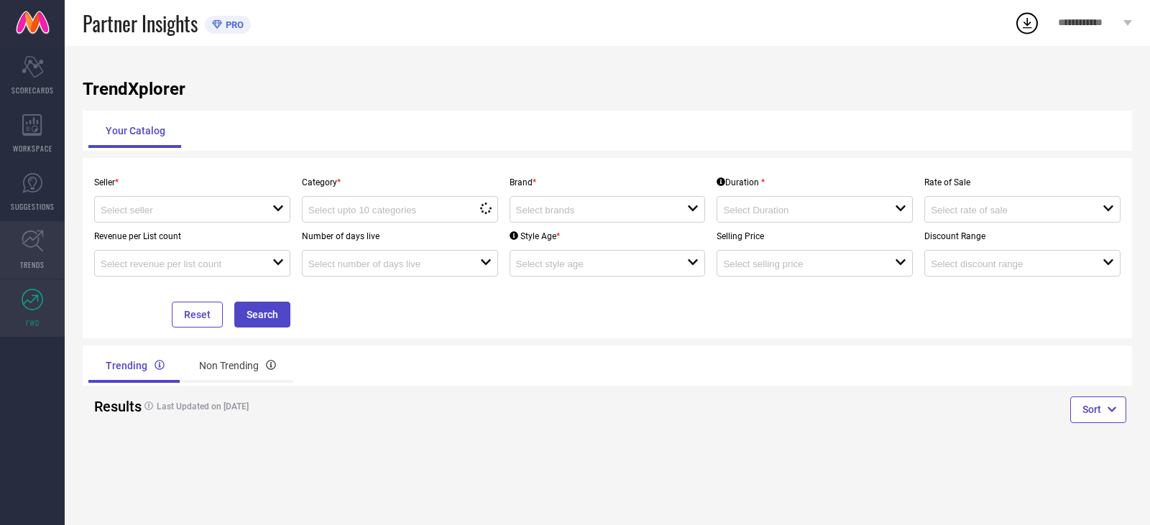
click at [30, 264] on span "TRENDS" at bounding box center [32, 264] width 24 height 11
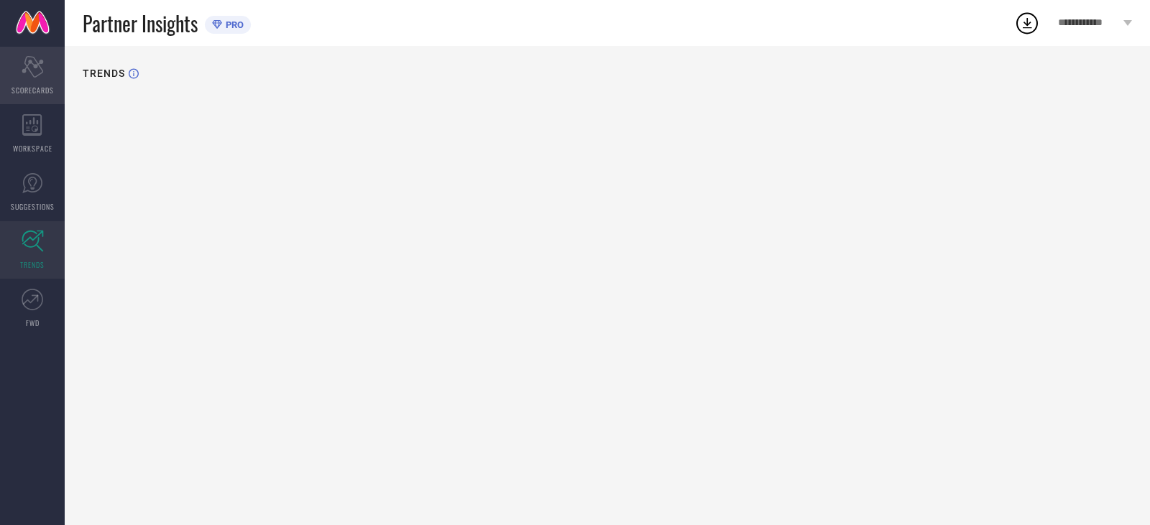
click at [22, 94] on span "SCORECARDS" at bounding box center [32, 90] width 42 height 11
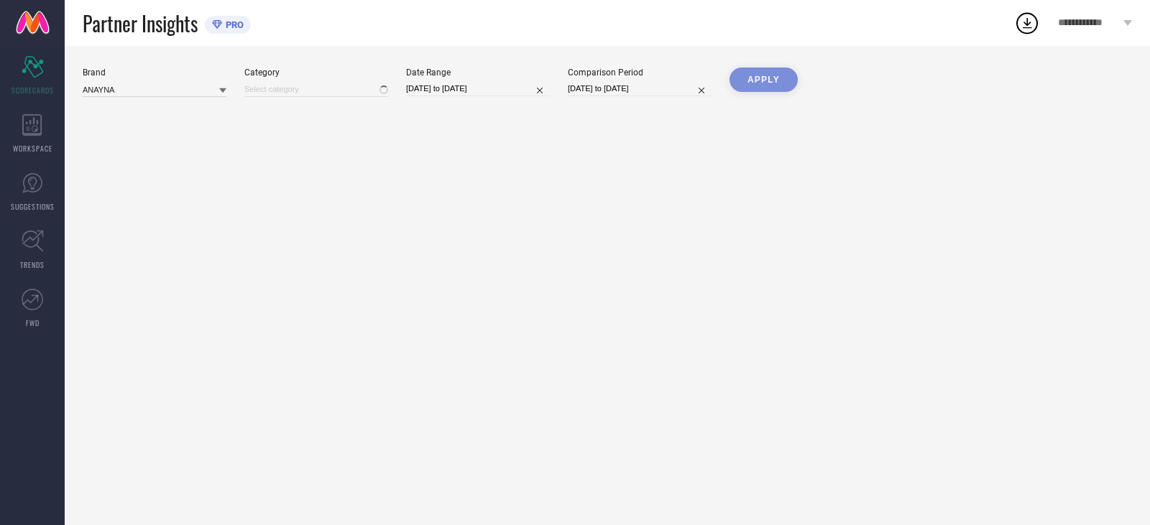
type input "All"
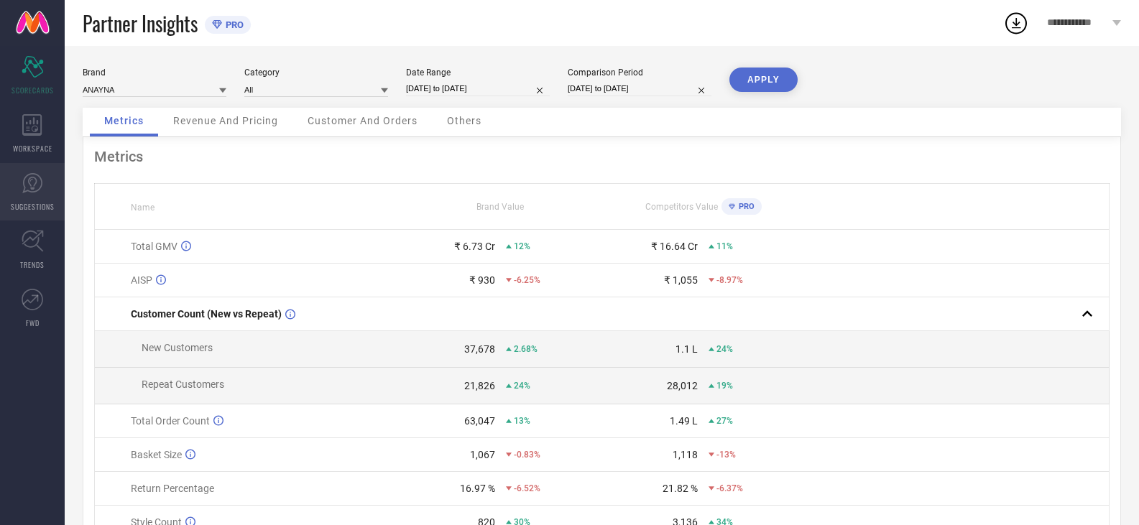
click at [18, 180] on link "SUGGESTIONS" at bounding box center [32, 191] width 65 height 57
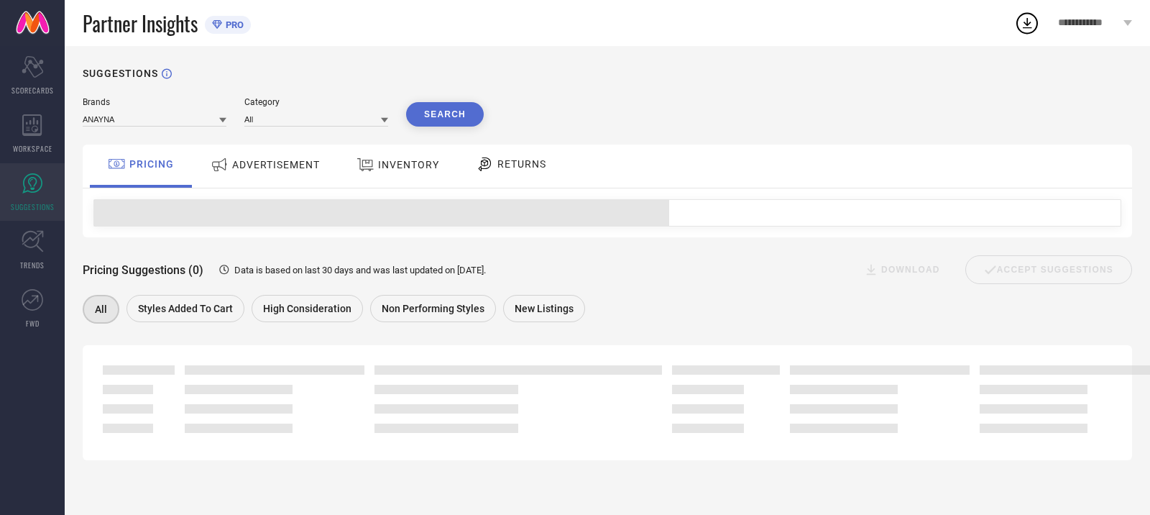
click at [444, 155] on div "INVENTORY" at bounding box center [397, 165] width 119 height 43
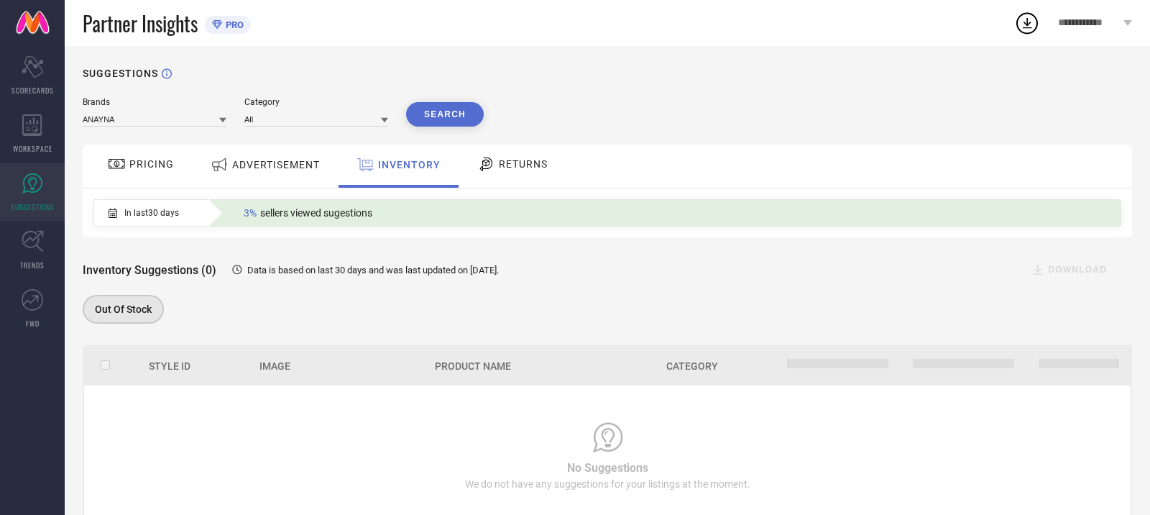
click at [239, 183] on div "ADVERTISEMENT" at bounding box center [265, 165] width 145 height 43
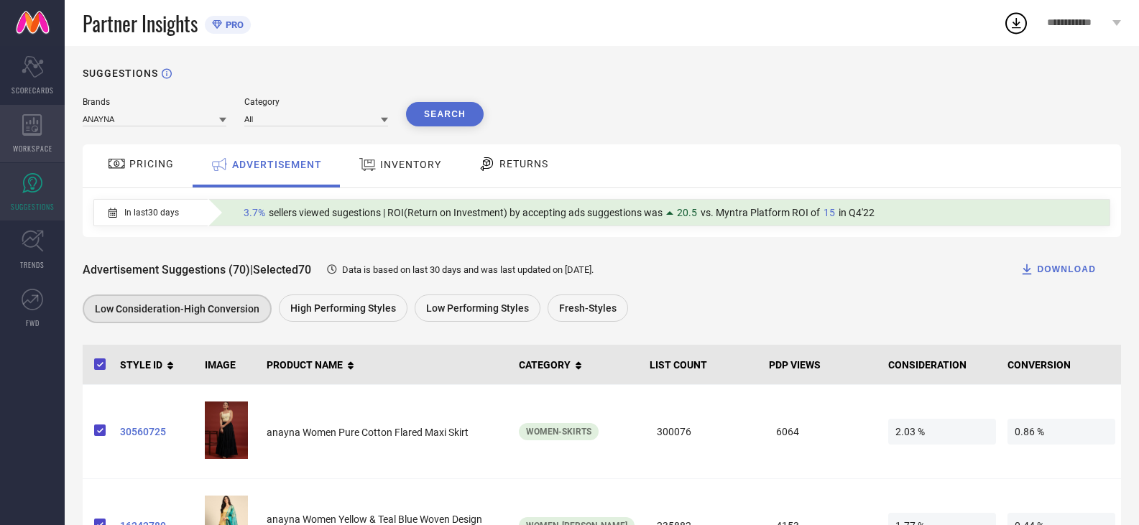
click at [44, 138] on div "WORKSPACE" at bounding box center [32, 133] width 65 height 57
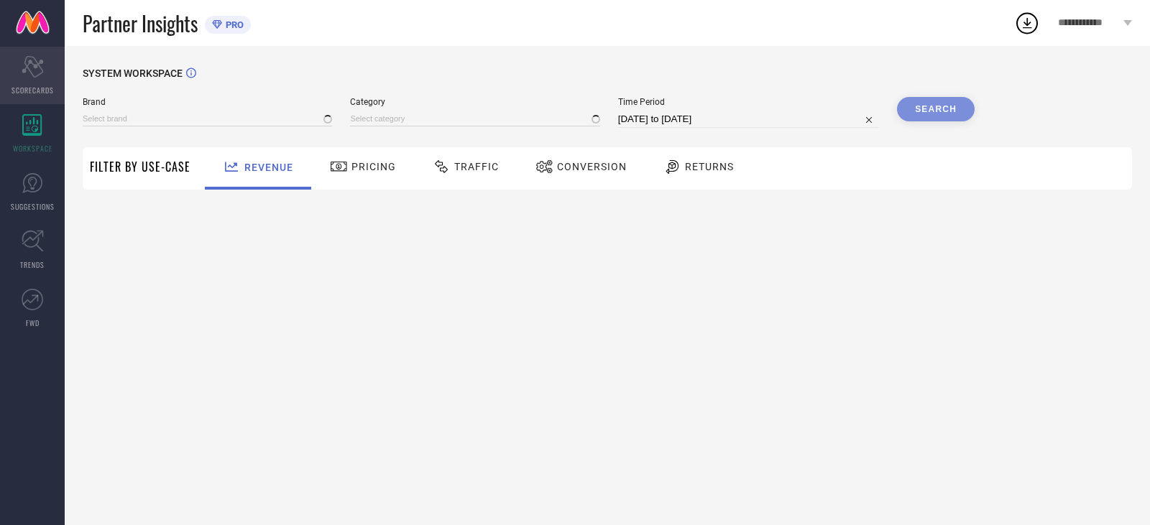
type input "ANAYNA"
type input "All"
click at [29, 68] on icon "Scorecard" at bounding box center [33, 67] width 22 height 22
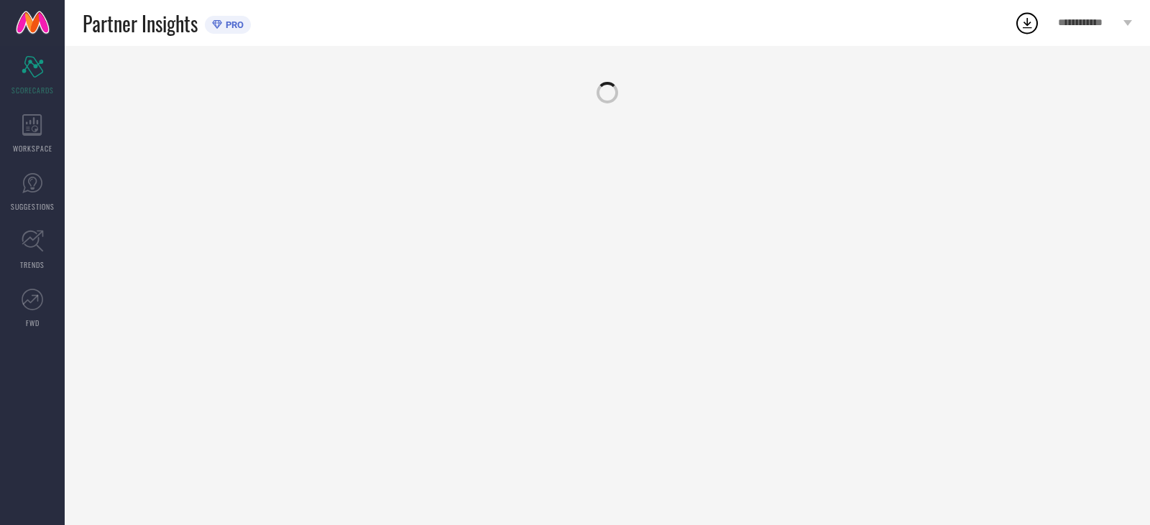
click at [32, 19] on link at bounding box center [32, 23] width 65 height 46
